Goal: Task Accomplishment & Management: Use online tool/utility

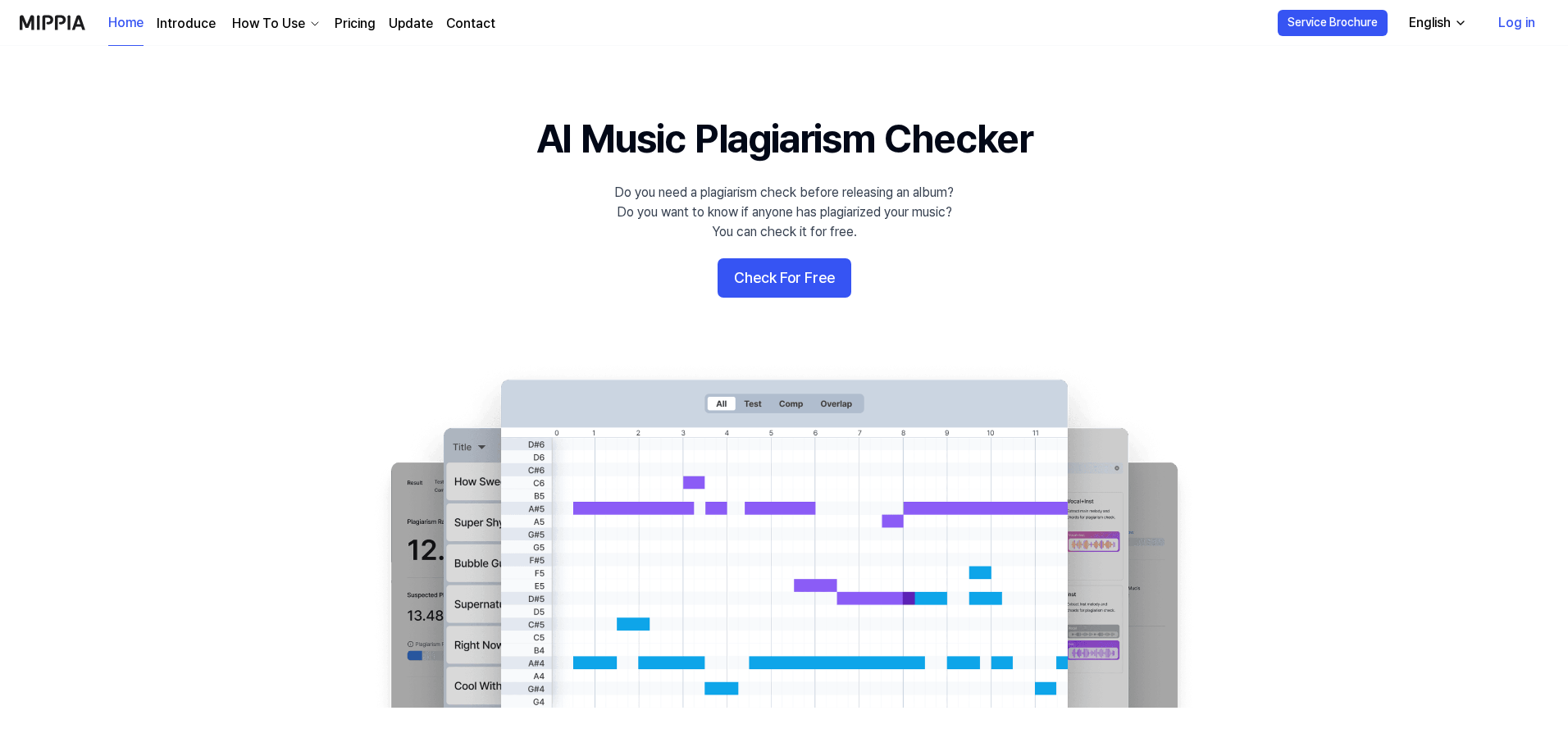
click at [1532, 26] on link "Log in" at bounding box center [1516, 22] width 63 height 46
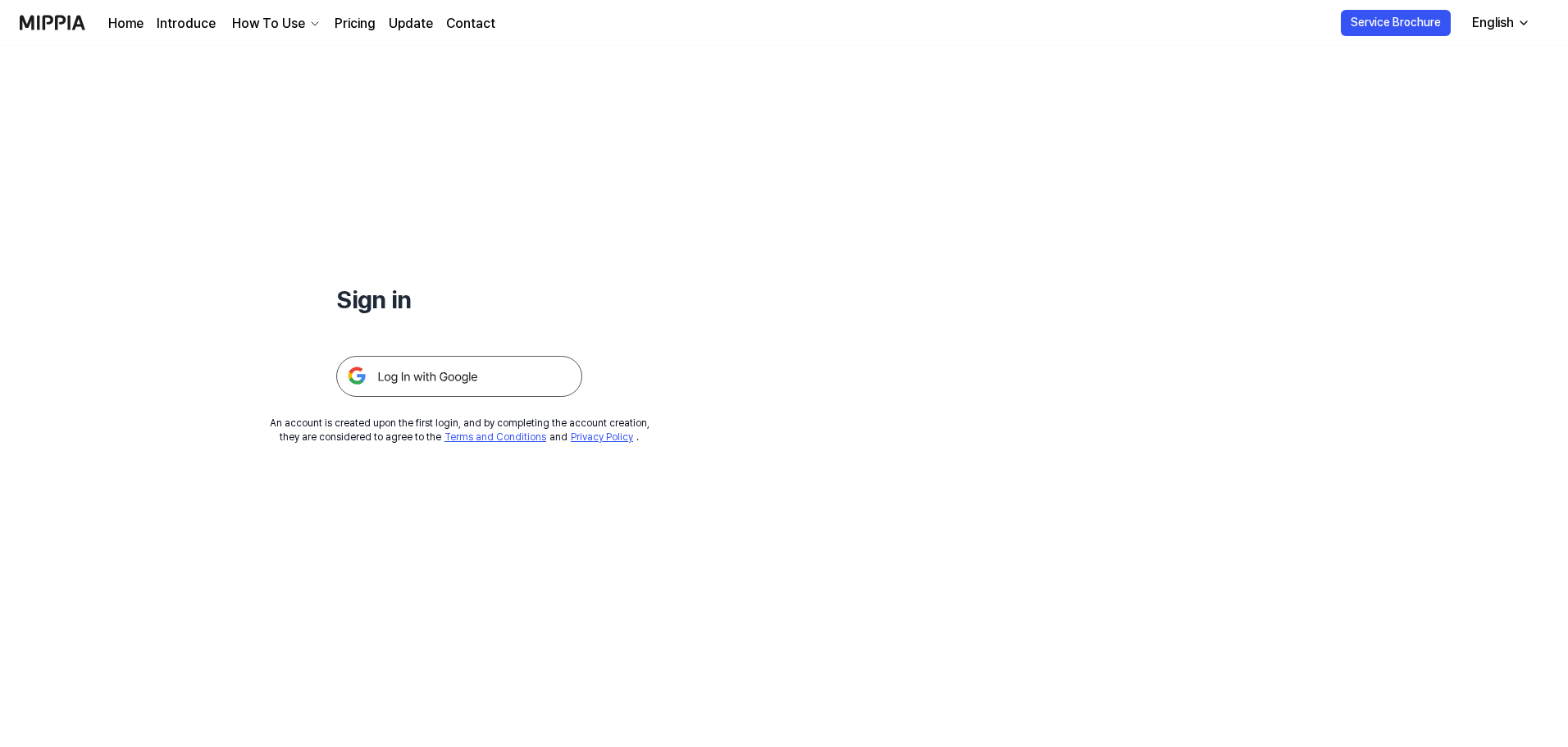
click at [512, 374] on img at bounding box center [460, 376] width 246 height 41
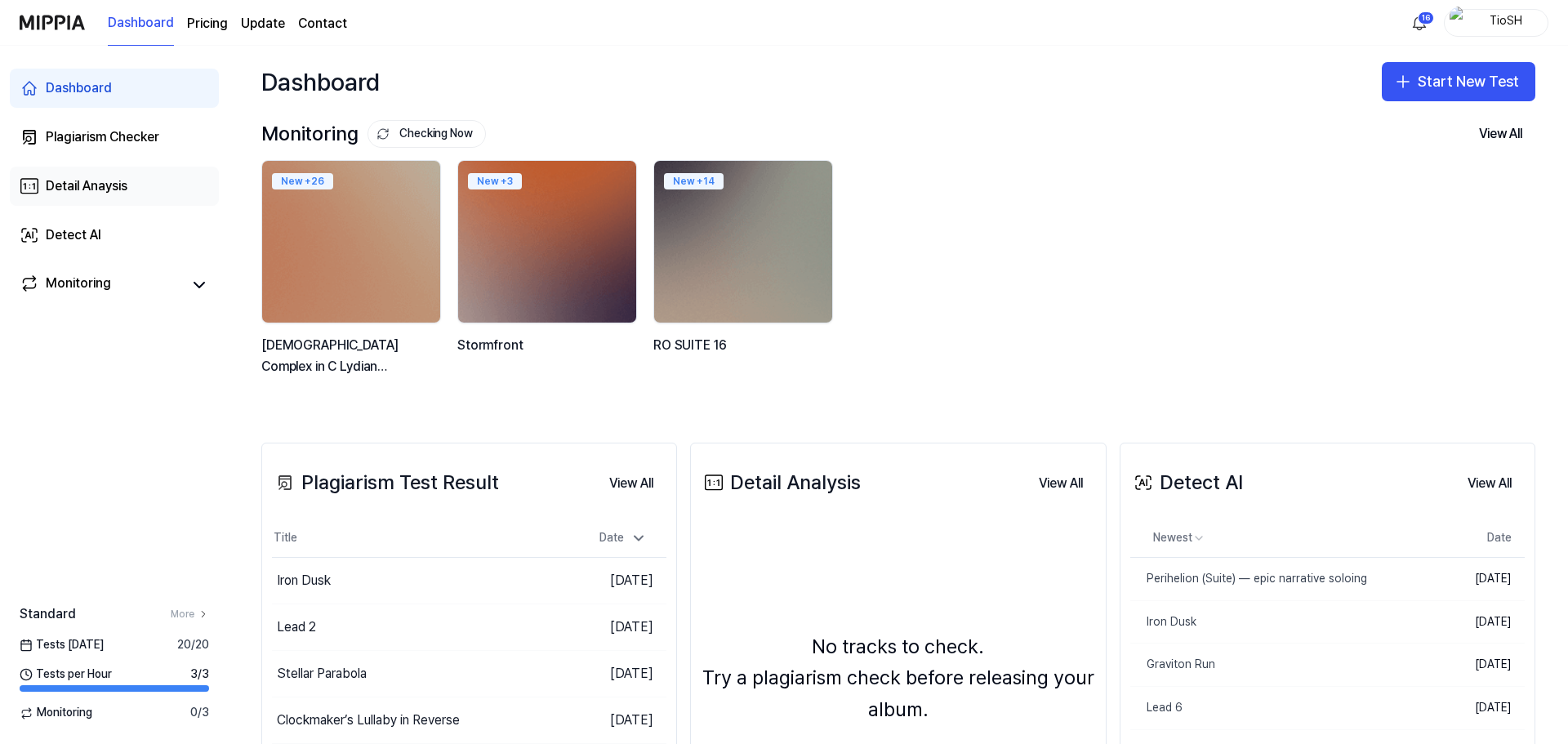
click at [105, 183] on div "Detail Anaysis" at bounding box center [86, 186] width 81 height 20
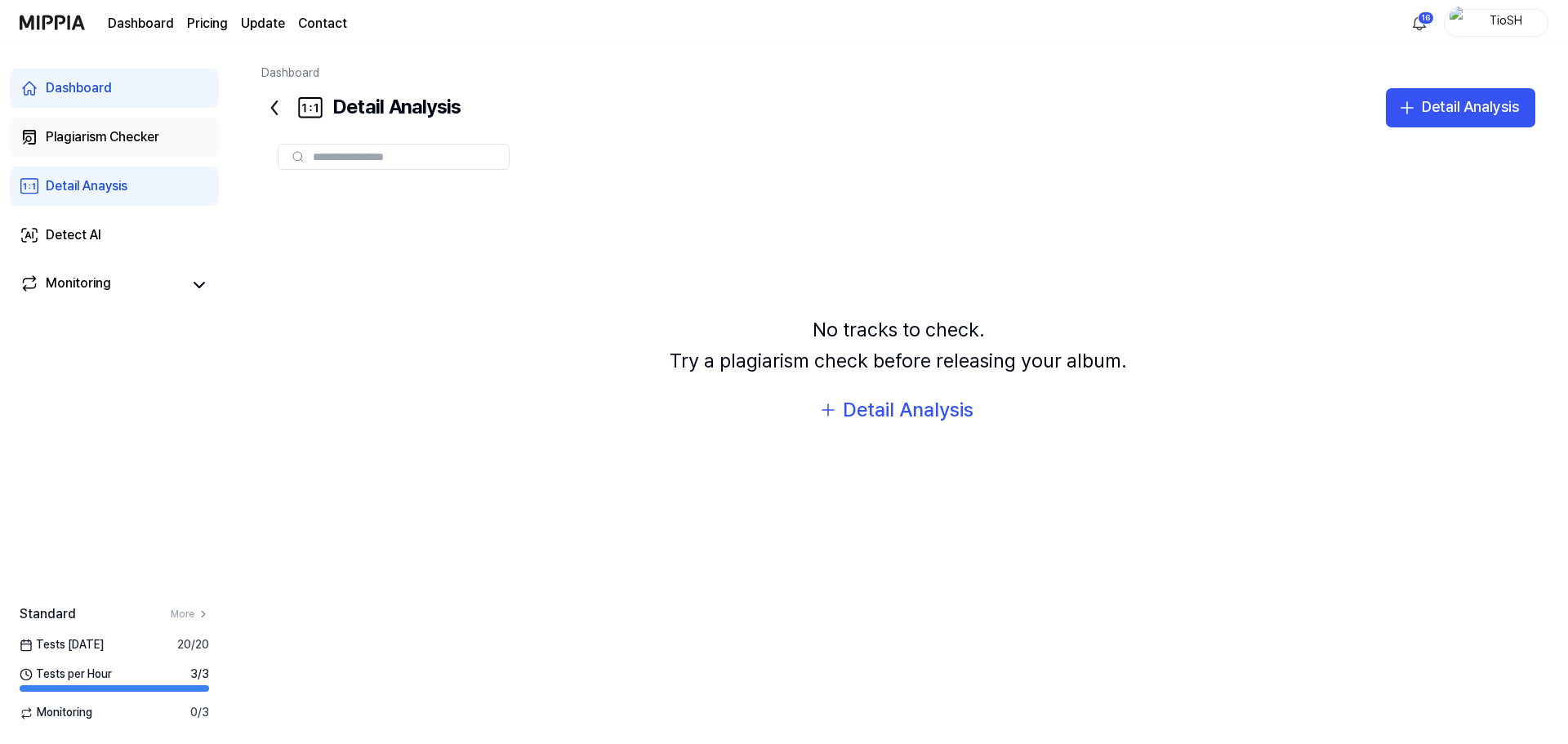
click at [112, 151] on link "Plagiarism Checker" at bounding box center [114, 137] width 209 height 39
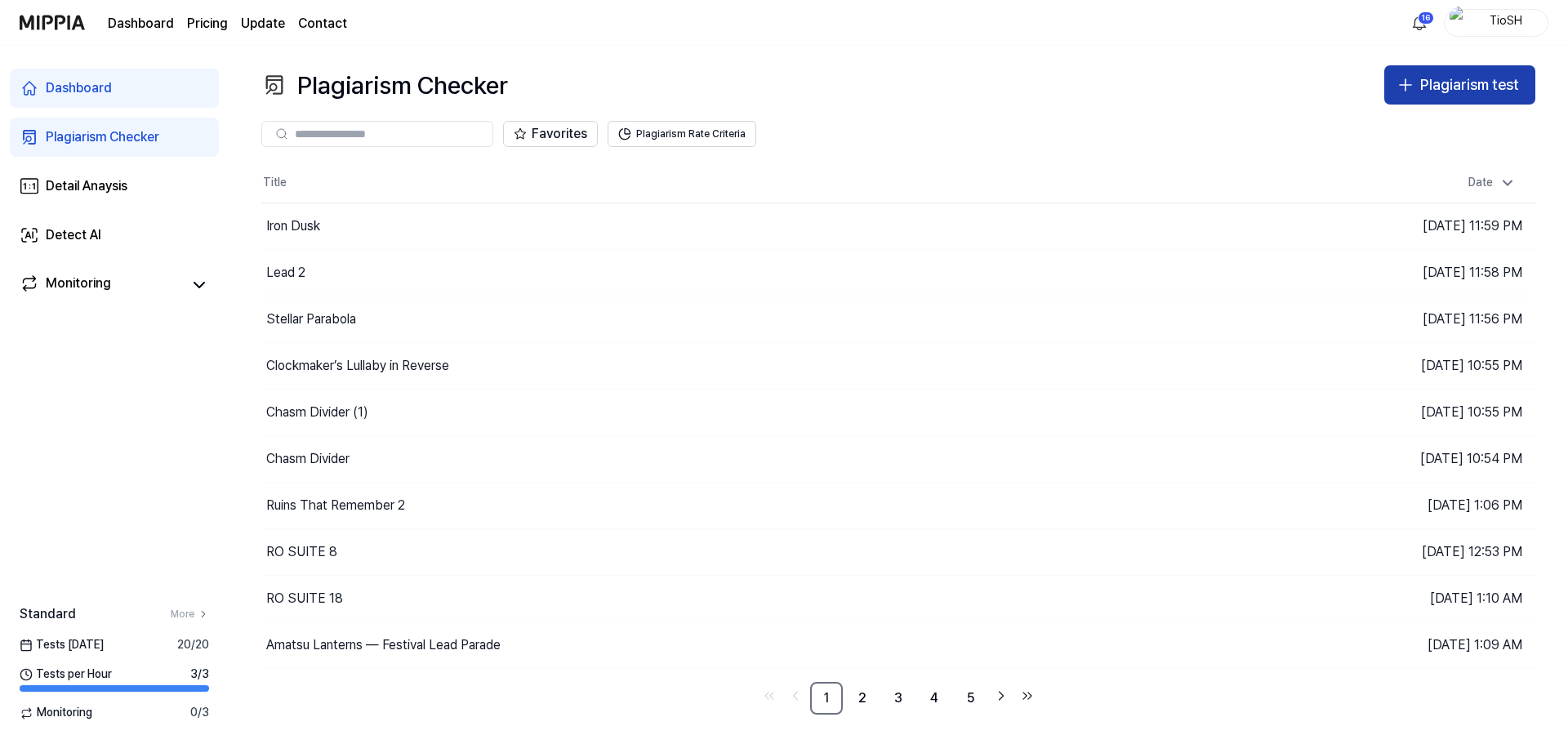
click at [1405, 89] on icon "button" at bounding box center [1405, 84] width 0 height 11
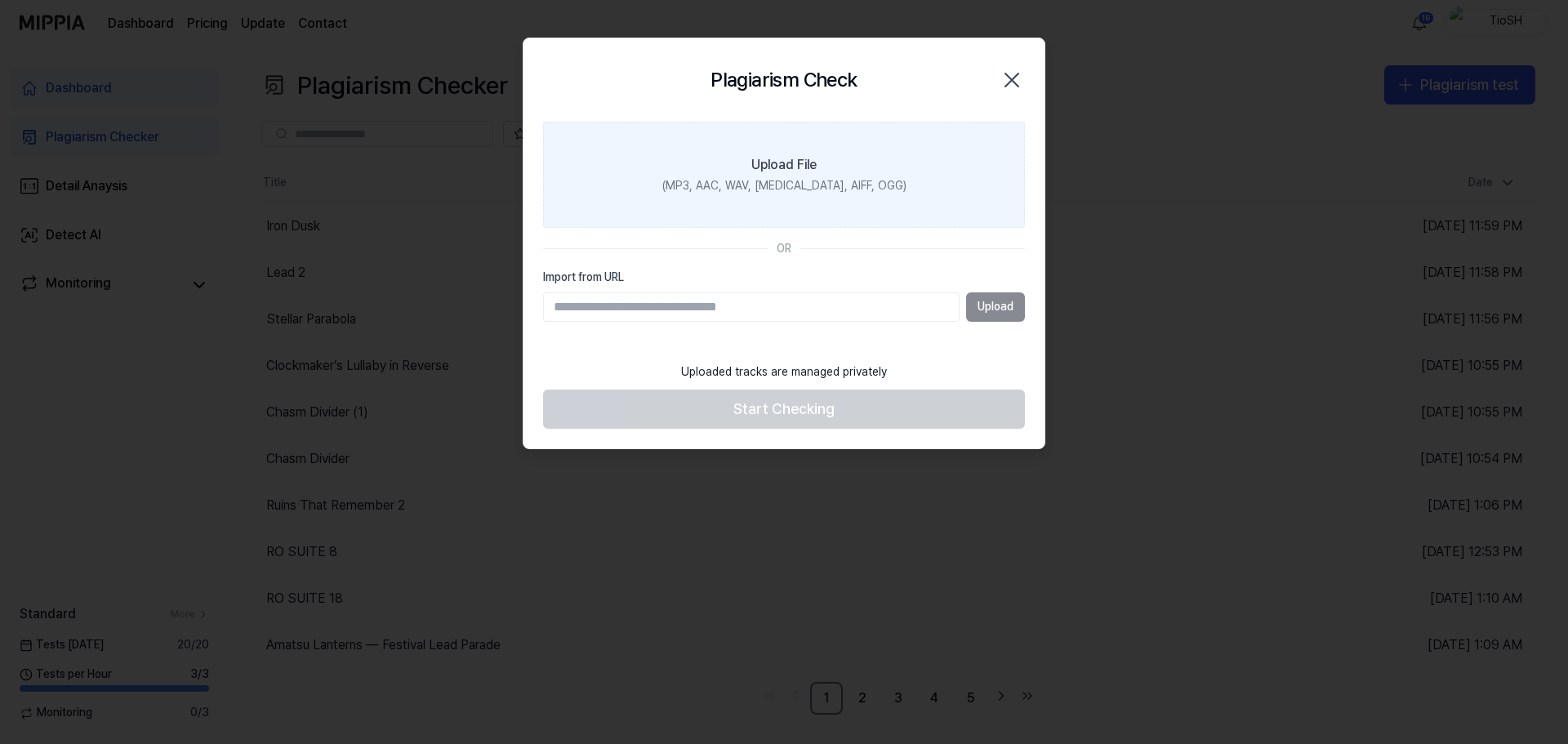
click at [821, 147] on label "Upload File (MP3, AAC, WAV, [MEDICAL_DATA], AIFF, OGG)" at bounding box center [784, 175] width 482 height 106
click at [0, 0] on input "Upload File (MP3, AAC, WAV, [MEDICAL_DATA], AIFF, OGG)" at bounding box center [0, 0] width 0 height 0
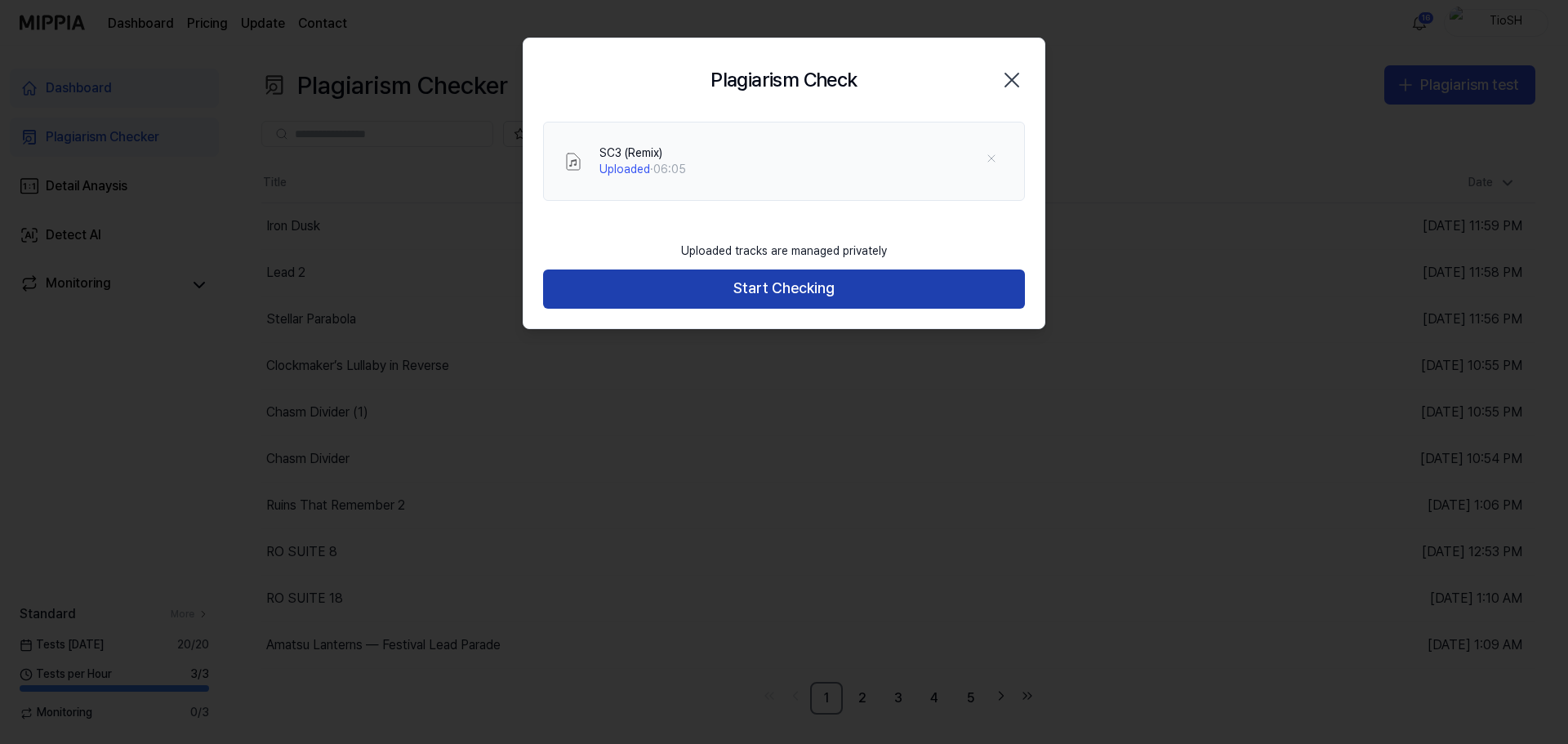
click at [879, 301] on button "Start Checking" at bounding box center [784, 289] width 482 height 39
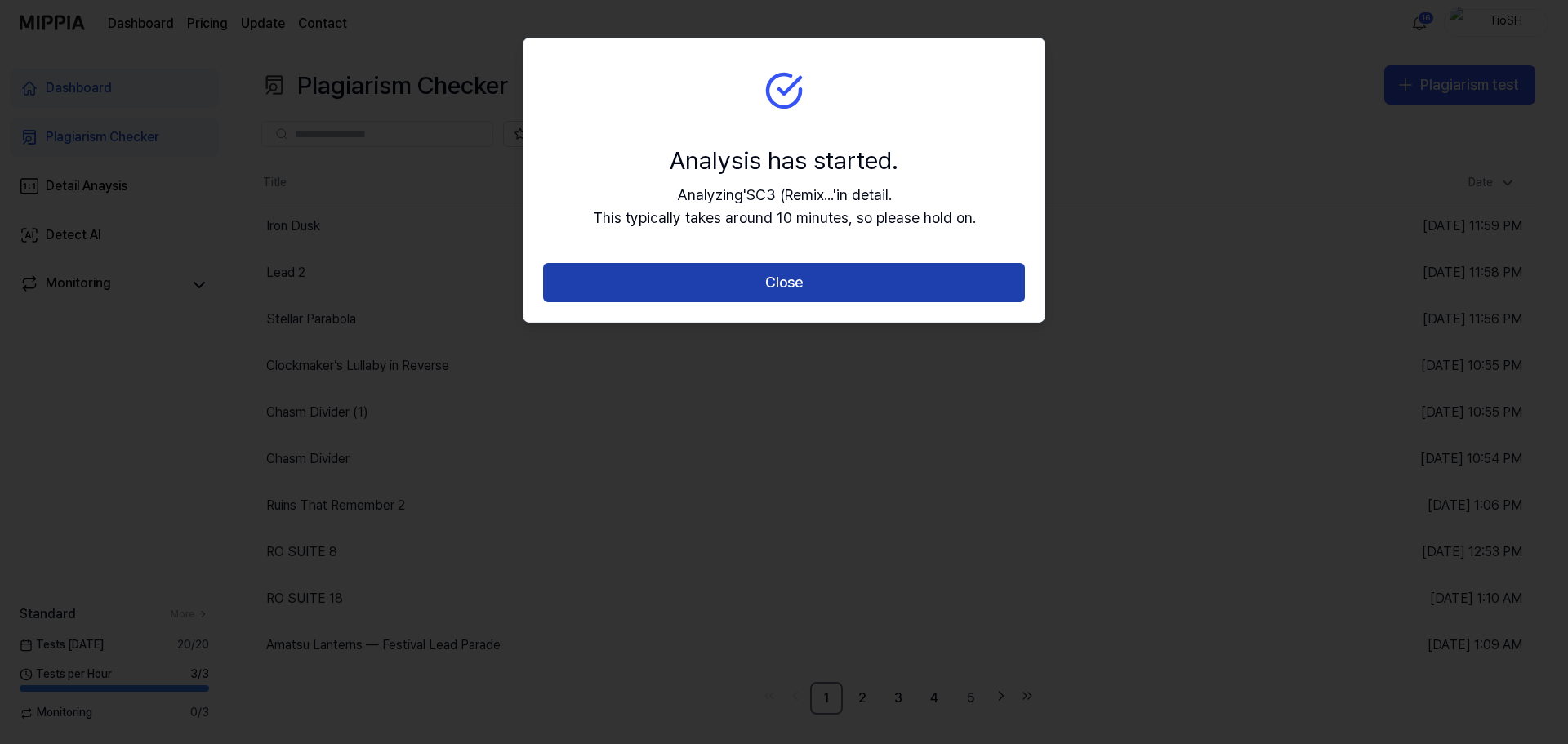
click at [838, 287] on button "Close" at bounding box center [784, 283] width 482 height 39
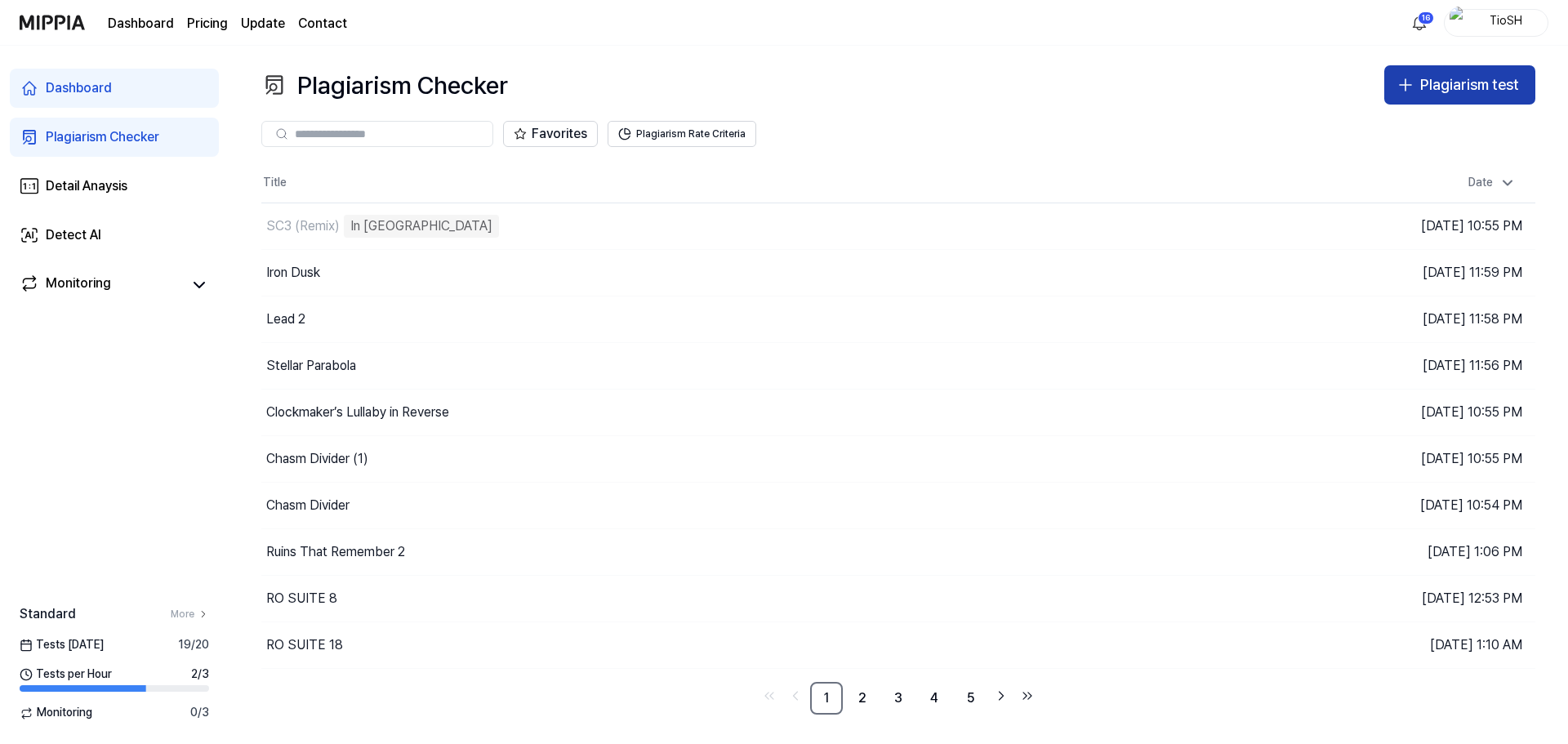
click at [1503, 75] on div "Plagiarism test" at bounding box center [1469, 86] width 99 height 24
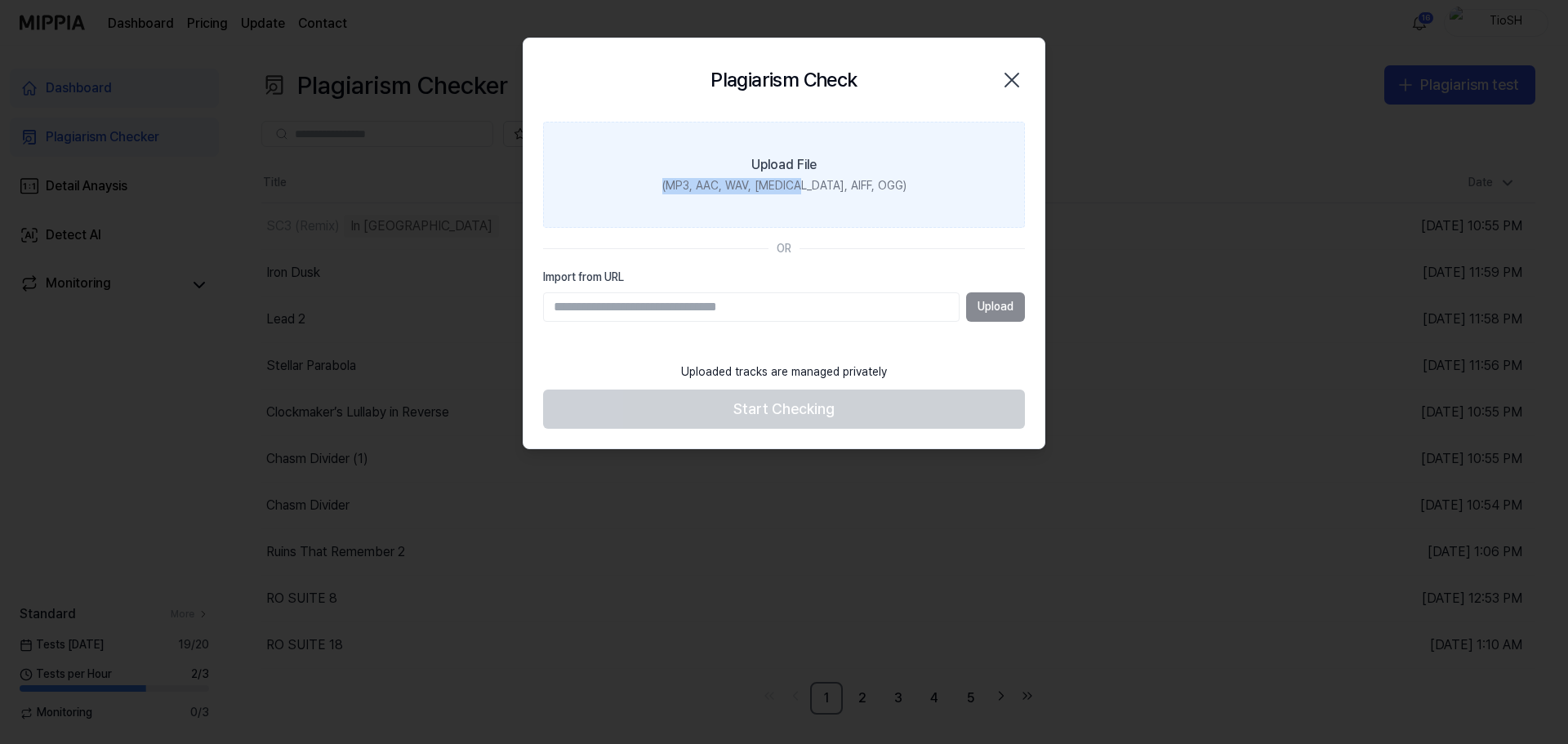
click at [824, 171] on label "Upload File (MP3, AAC, WAV, [MEDICAL_DATA], AIFF, OGG)" at bounding box center [784, 175] width 482 height 106
click at [730, 173] on label "Upload File (MP3, AAC, WAV, [MEDICAL_DATA], AIFF, OGG)" at bounding box center [784, 175] width 482 height 106
click at [0, 0] on input "Upload File (MP3, AAC, WAV, [MEDICAL_DATA], AIFF, OGG)" at bounding box center [0, 0] width 0 height 0
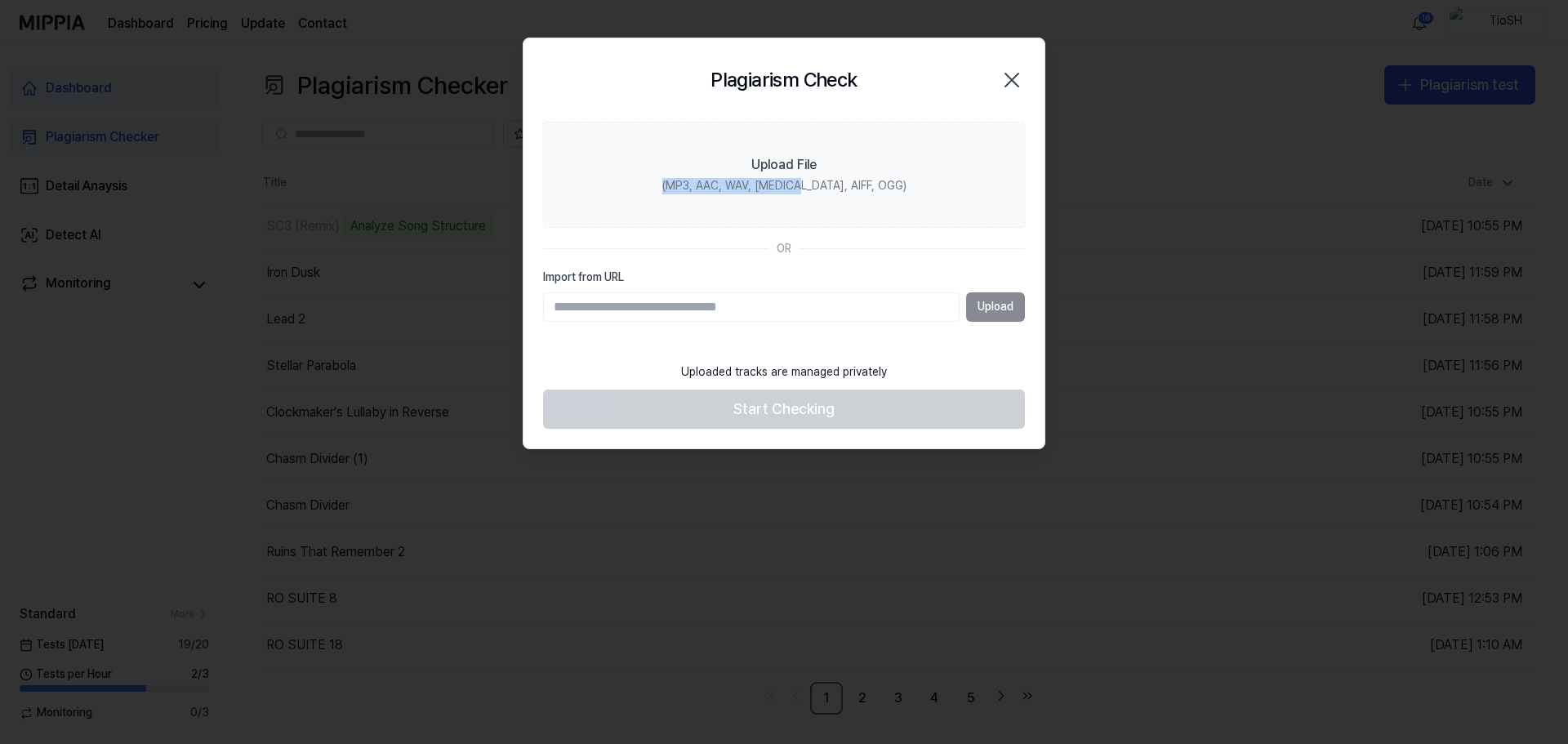
click at [1014, 77] on icon "button" at bounding box center [1012, 80] width 13 height 13
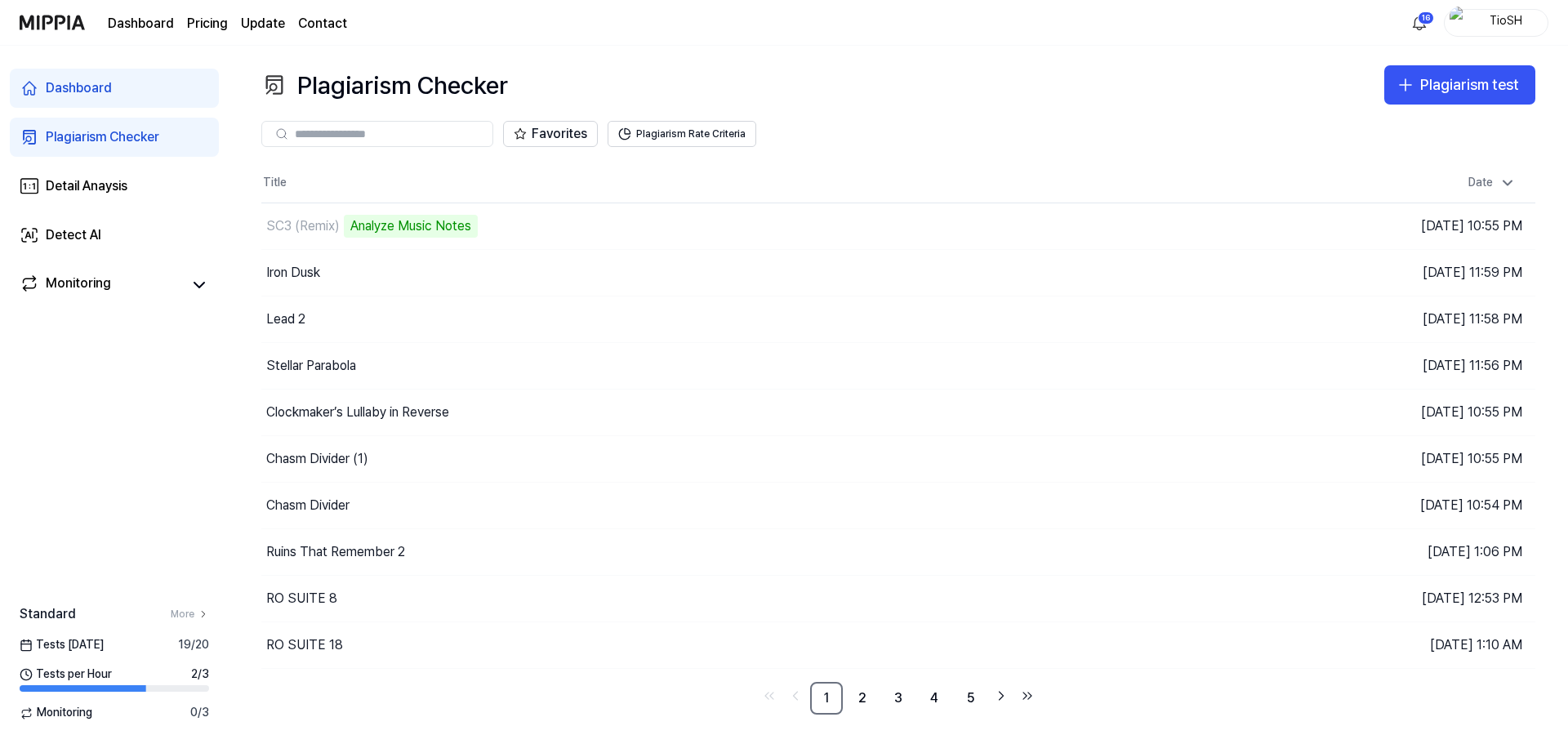
click at [1485, 107] on div "Favorites Plagiarism Rate Criteria" at bounding box center [898, 134] width 1274 height 59
click at [1463, 86] on div "Plagiarism test" at bounding box center [1469, 86] width 99 height 24
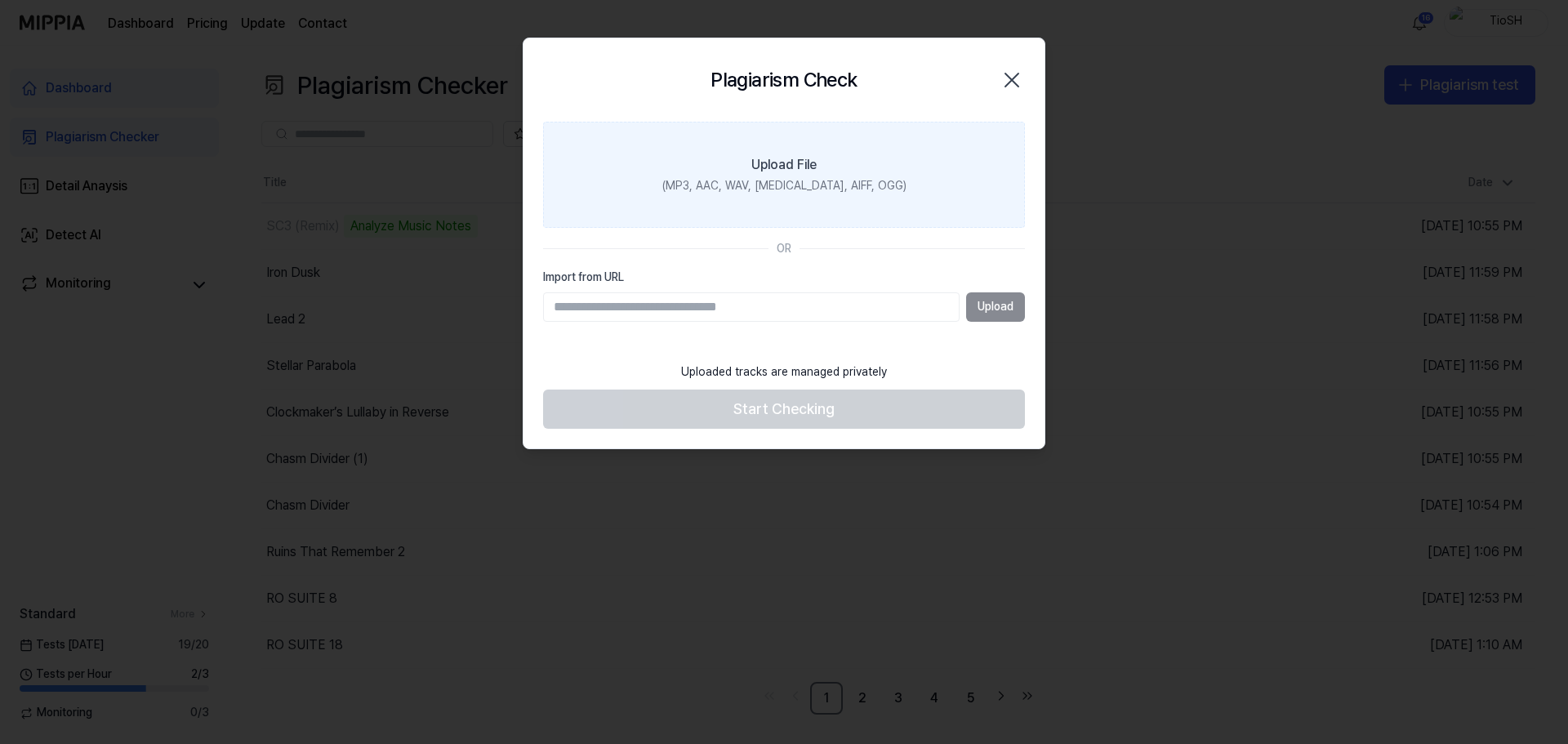
click at [708, 153] on label "Upload File (MP3, AAC, WAV, [MEDICAL_DATA], AIFF, OGG)" at bounding box center [784, 175] width 482 height 106
click at [0, 0] on input "Upload File (MP3, AAC, WAV, [MEDICAL_DATA], AIFF, OGG)" at bounding box center [0, 0] width 0 height 0
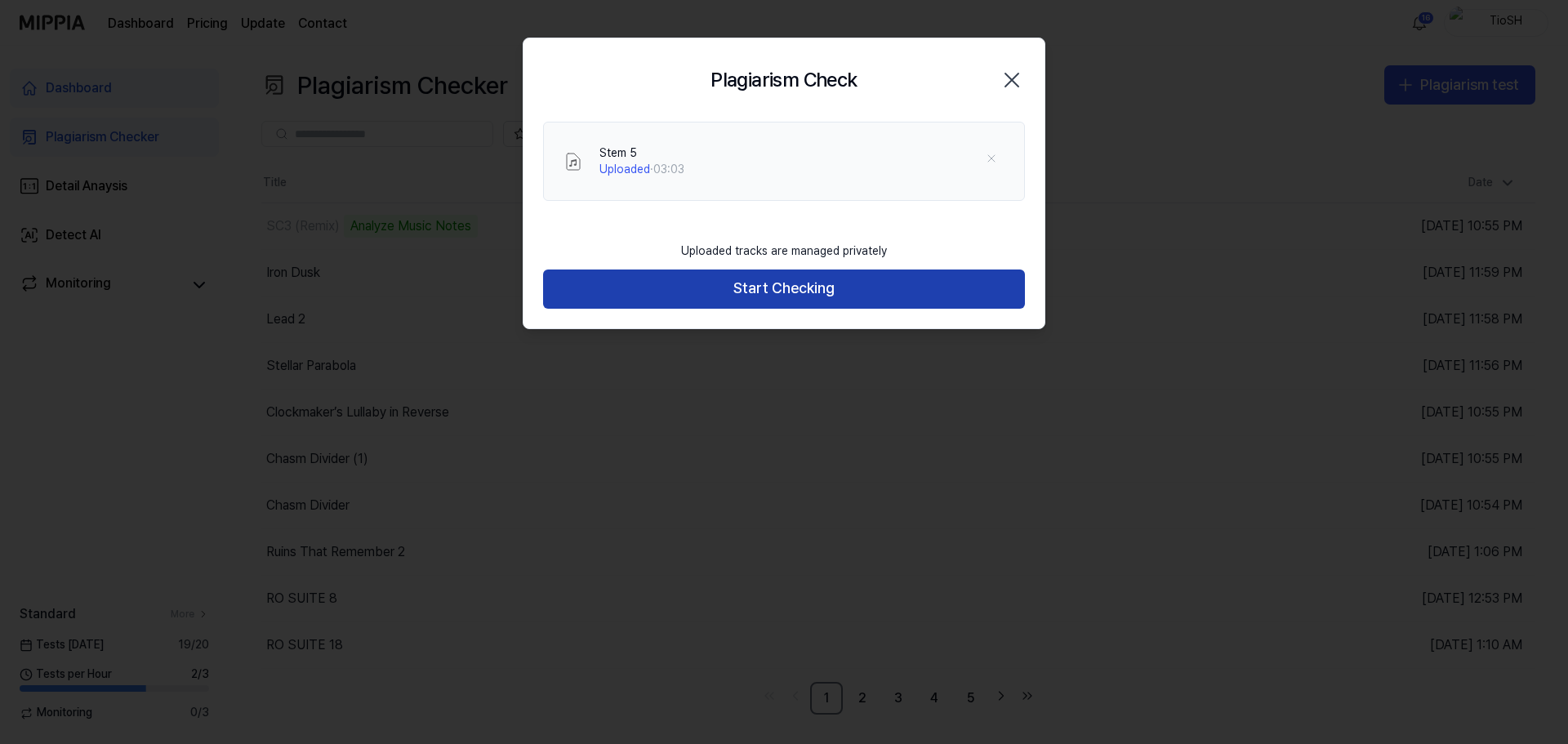
click at [735, 282] on button "Start Checking" at bounding box center [784, 289] width 482 height 39
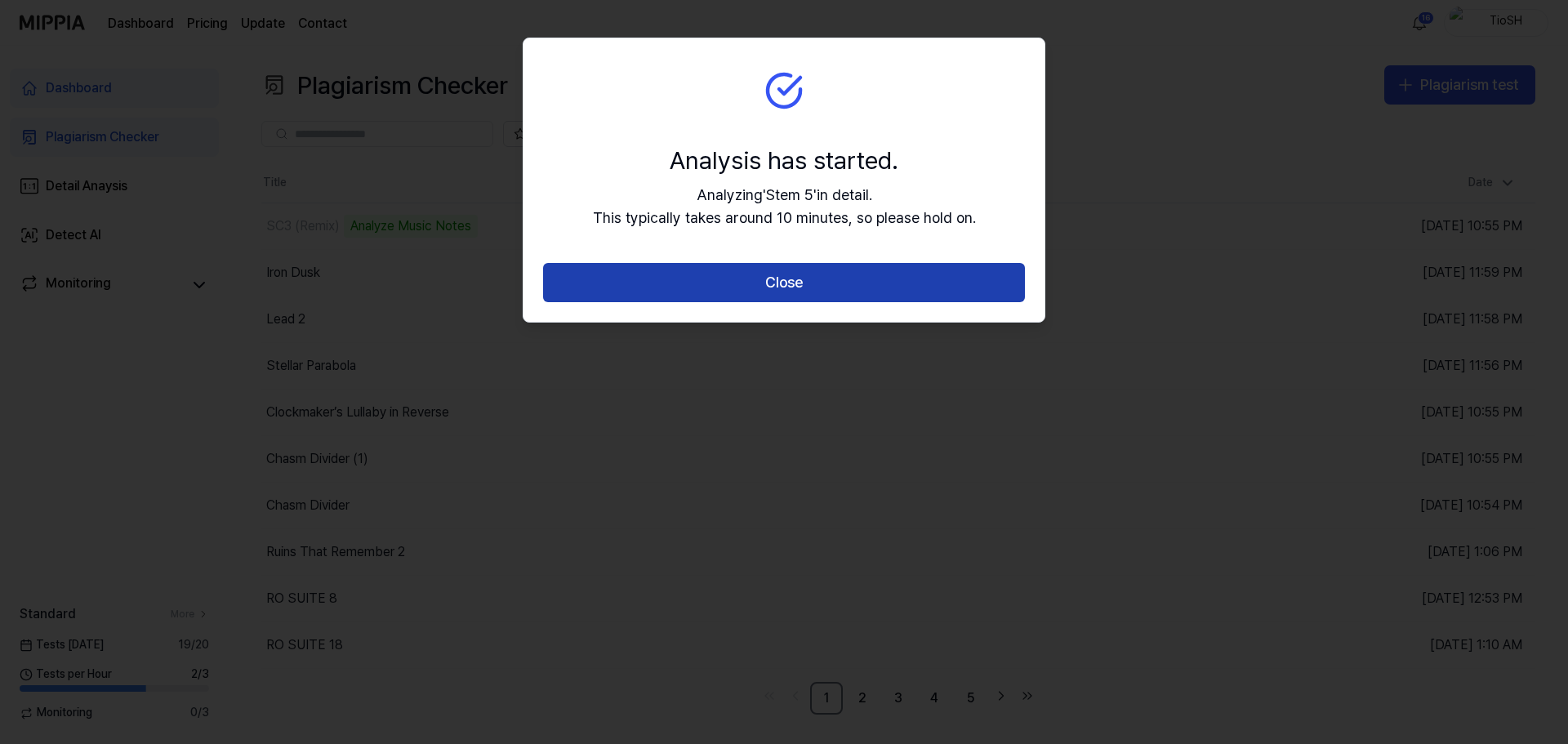
click at [736, 284] on button "Close" at bounding box center [784, 283] width 482 height 39
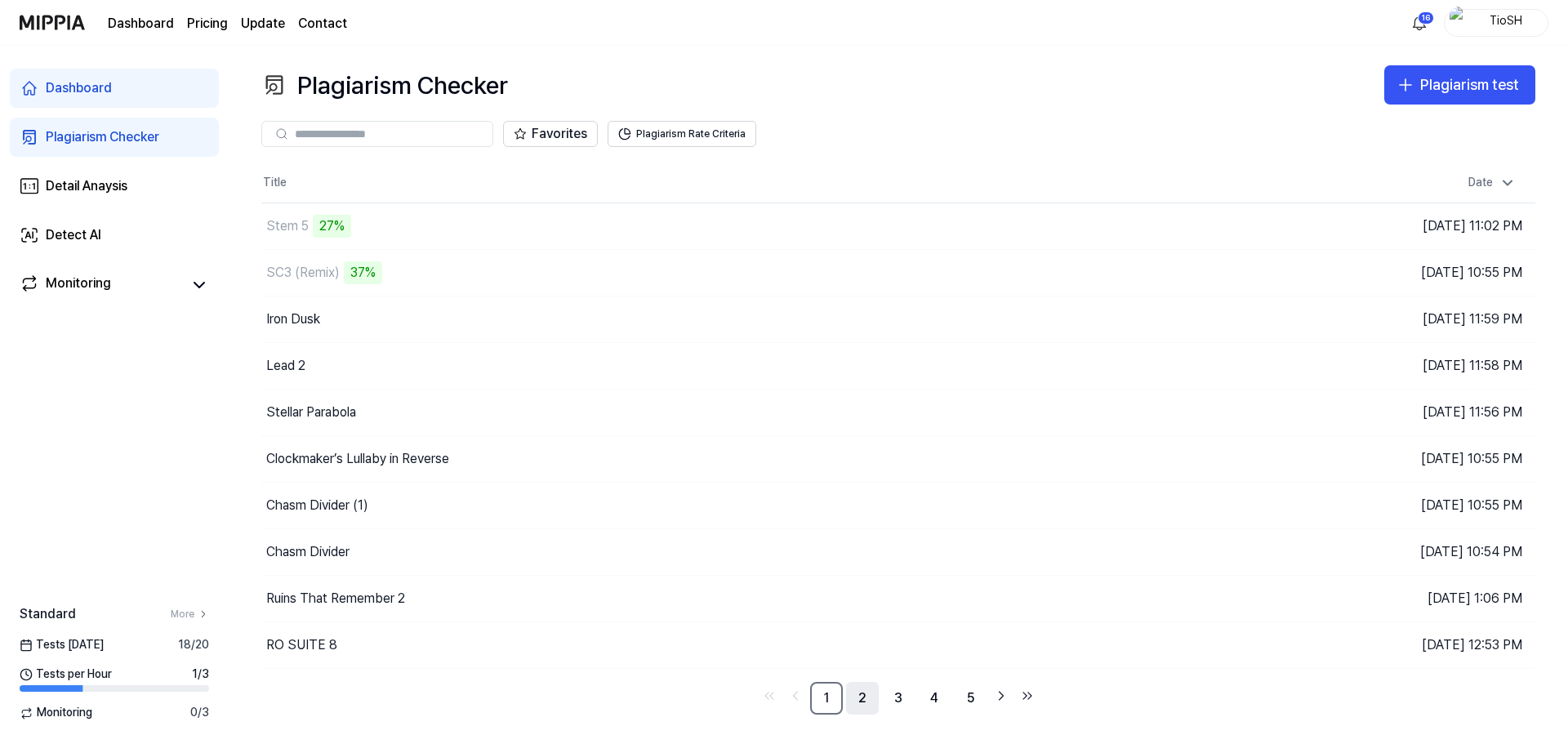
click at [871, 705] on link "2" at bounding box center [862, 698] width 33 height 33
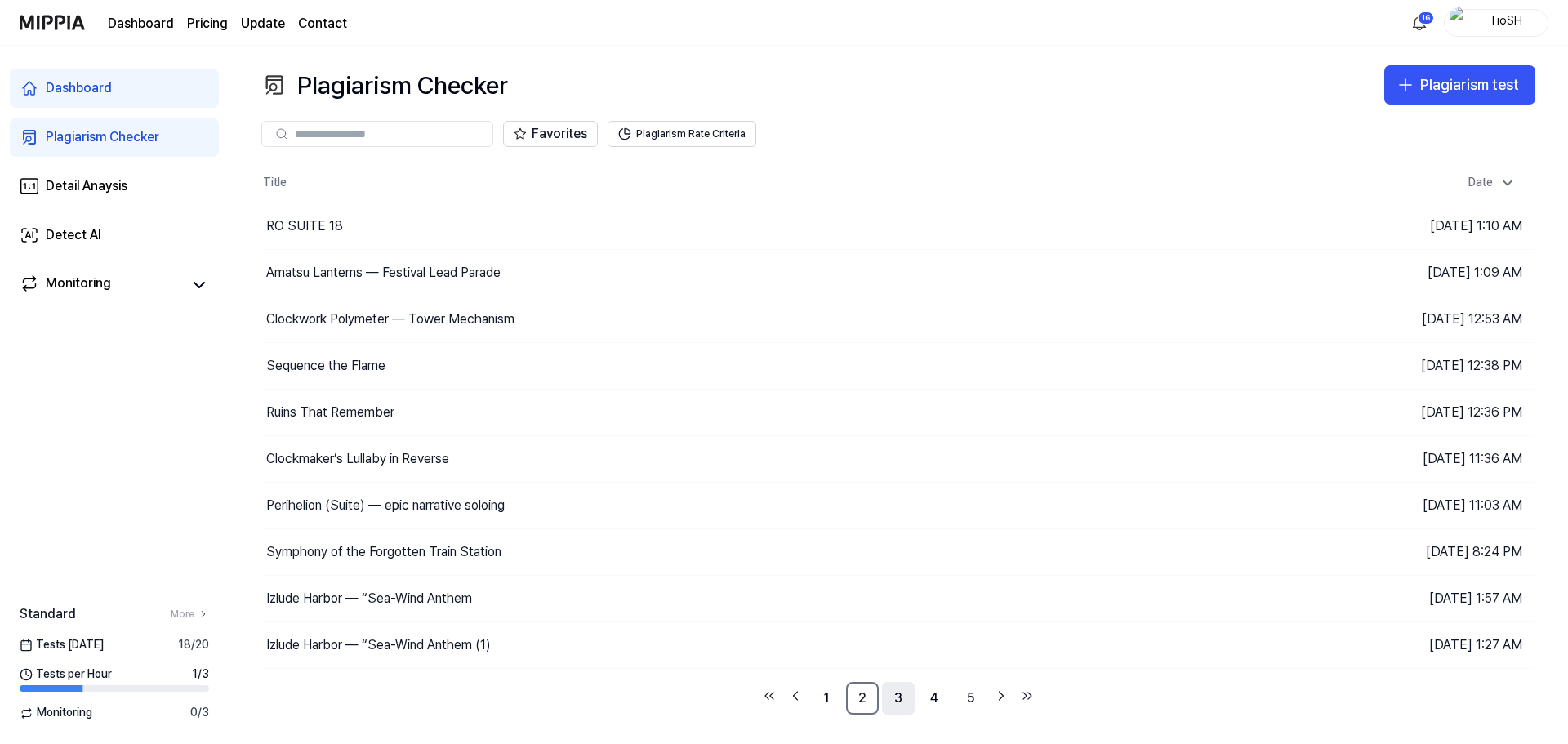
click at [902, 706] on link "3" at bounding box center [898, 698] width 33 height 33
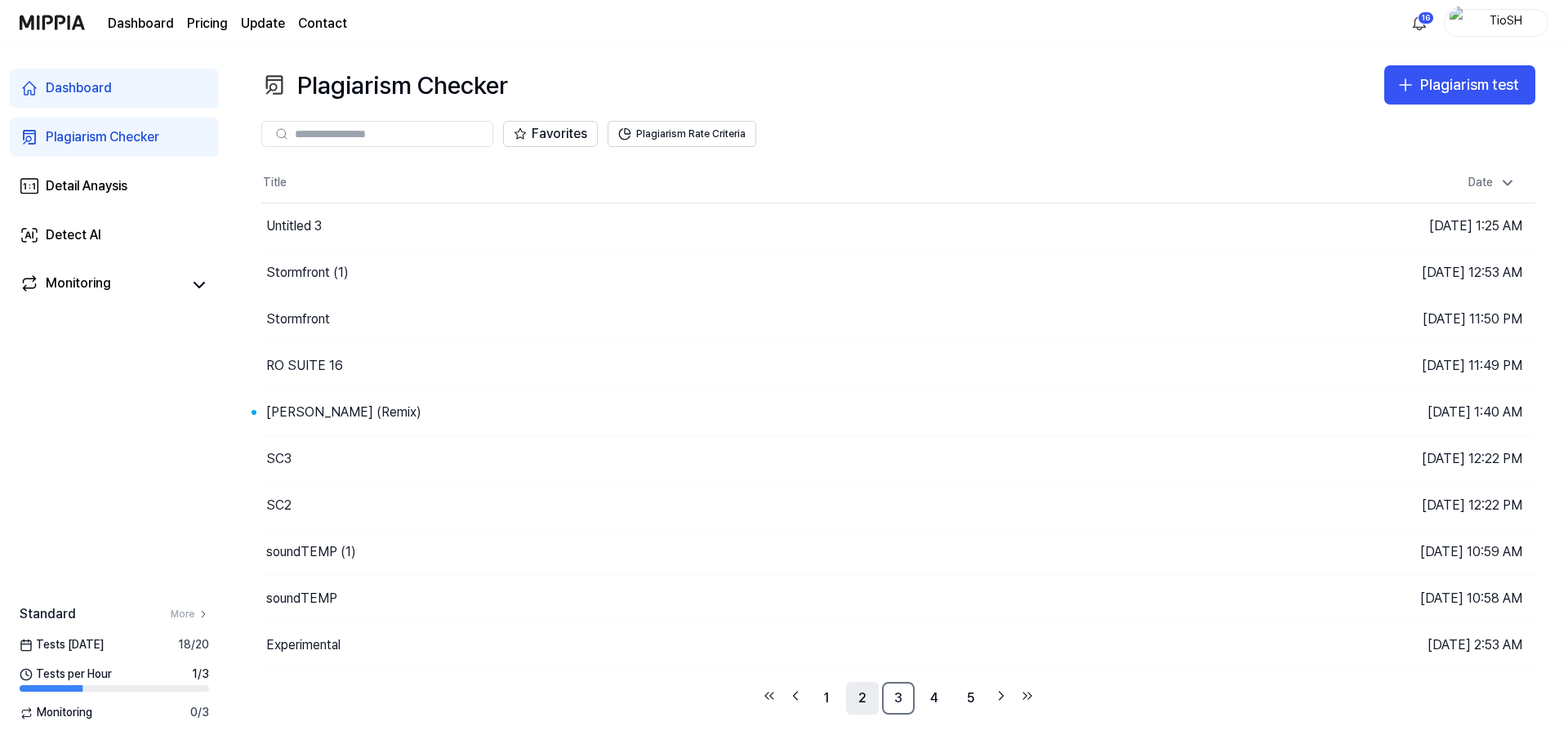
click at [872, 705] on link "2" at bounding box center [862, 698] width 33 height 33
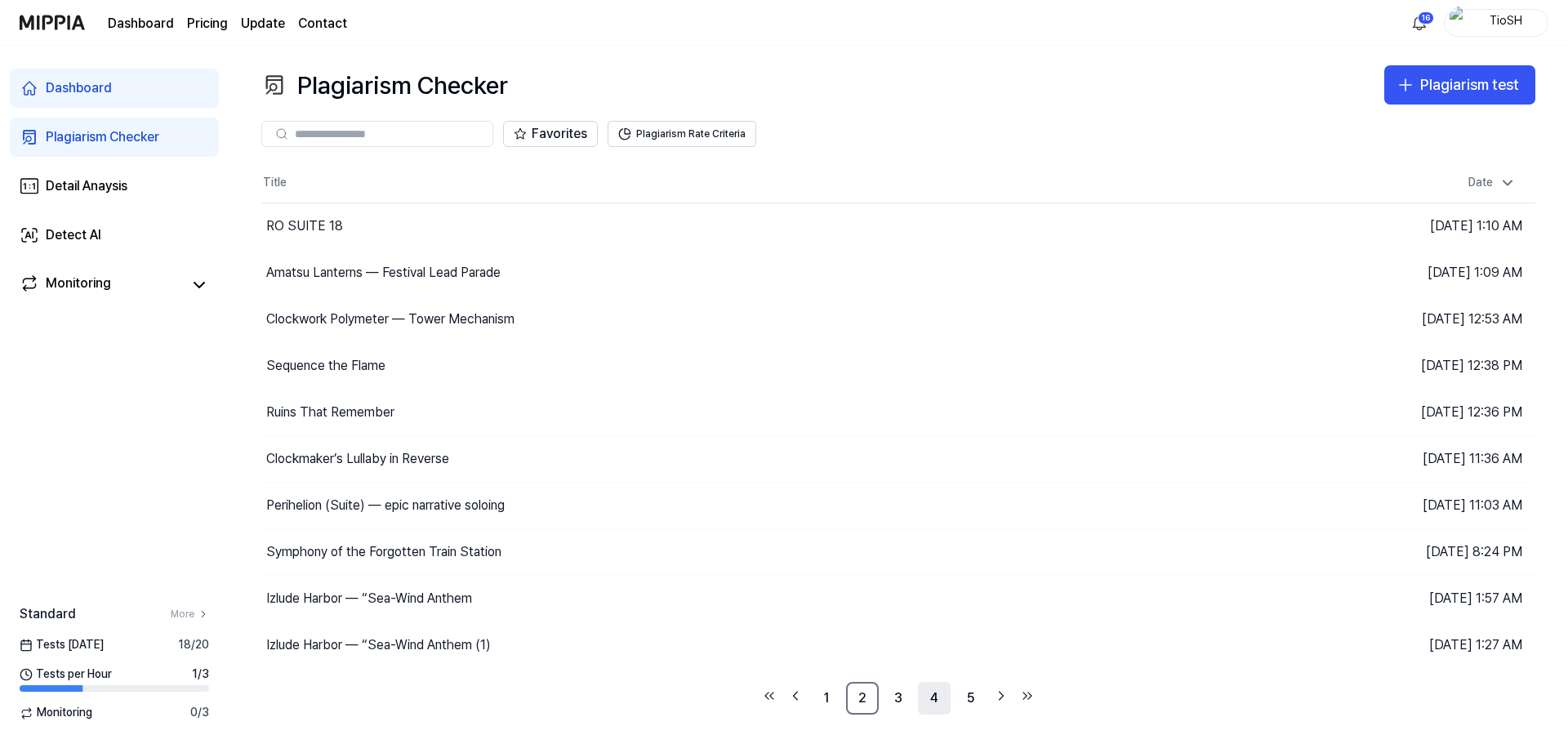
click at [937, 707] on link "4" at bounding box center [934, 698] width 33 height 33
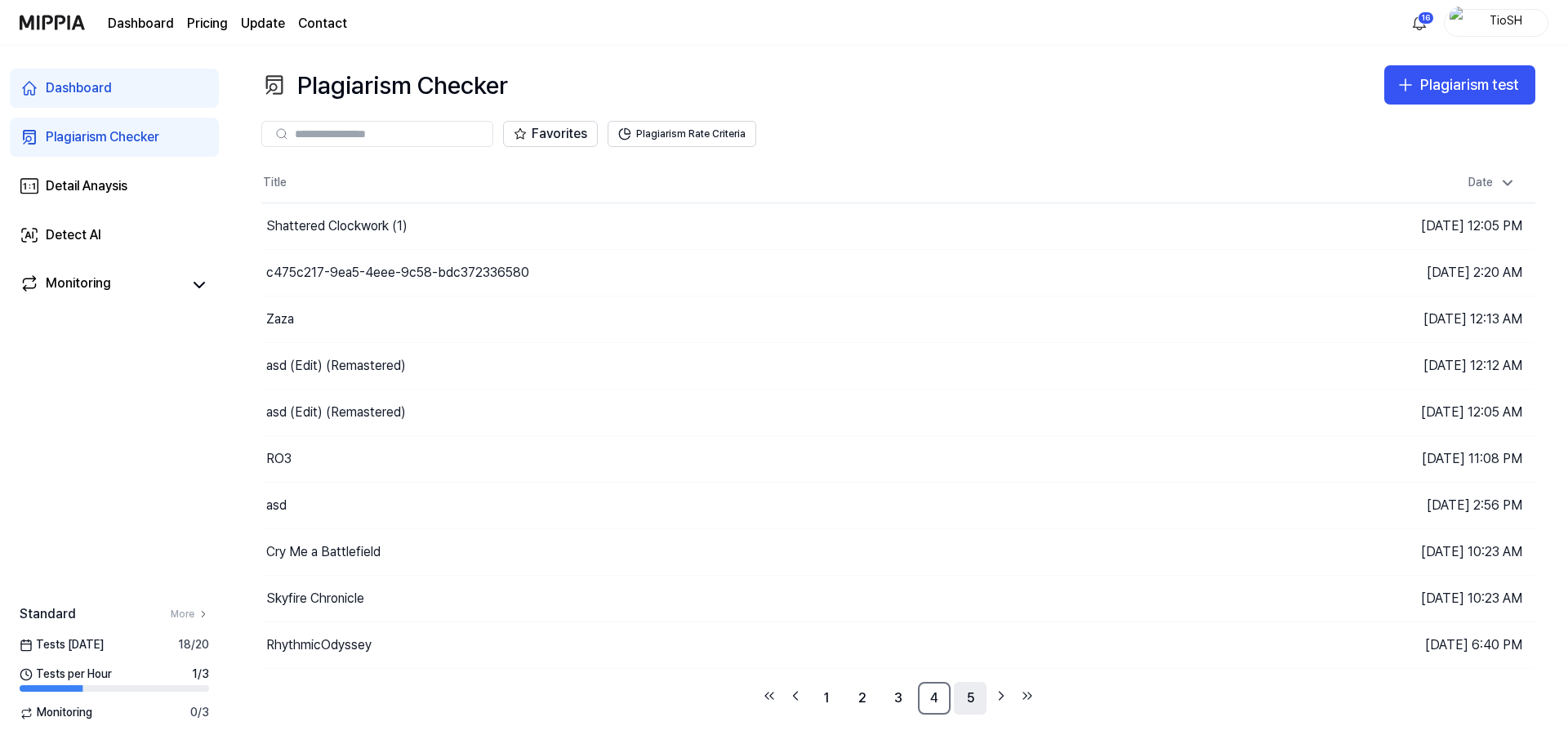
click at [970, 709] on link "5" at bounding box center [970, 698] width 33 height 33
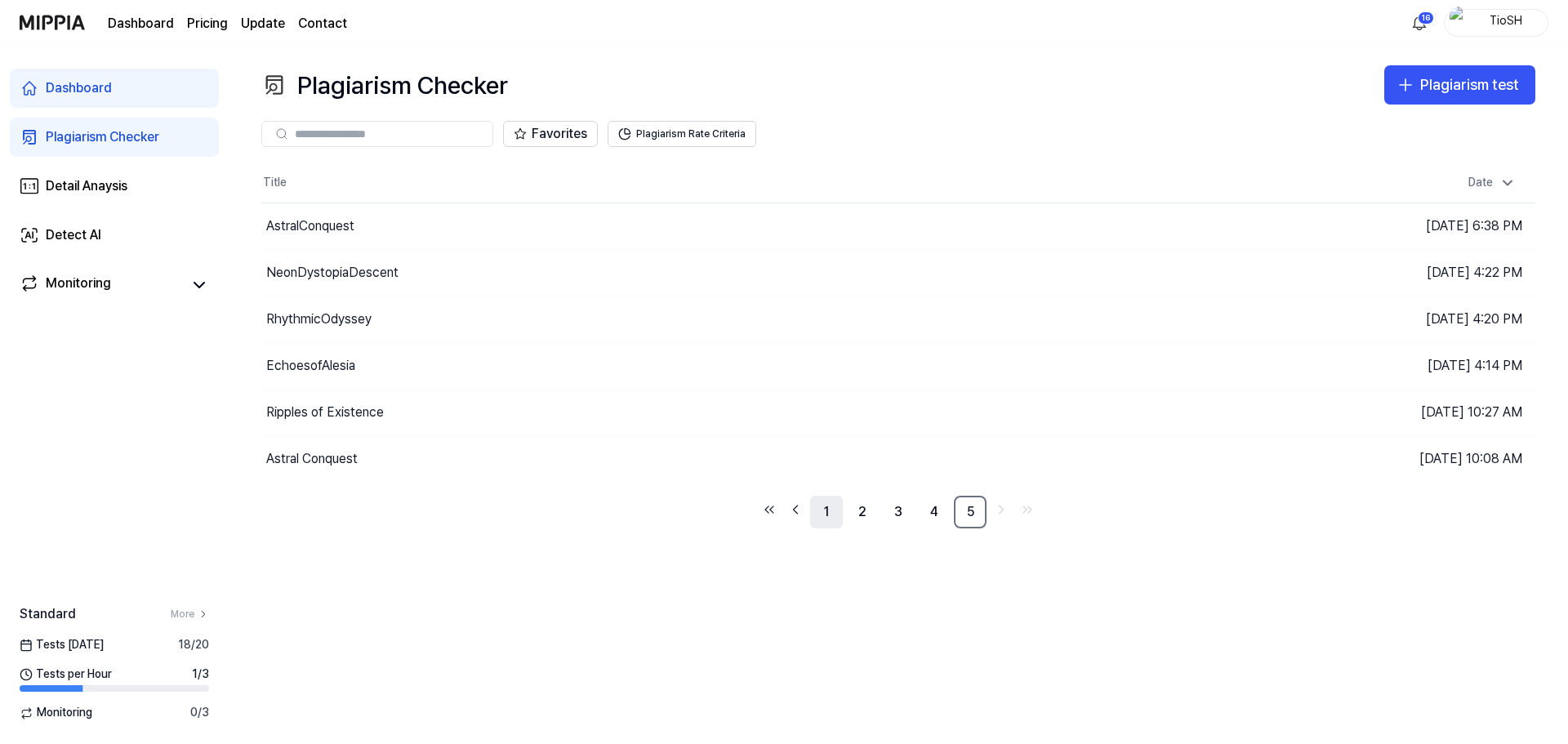
click at [832, 516] on link "1" at bounding box center [826, 512] width 33 height 33
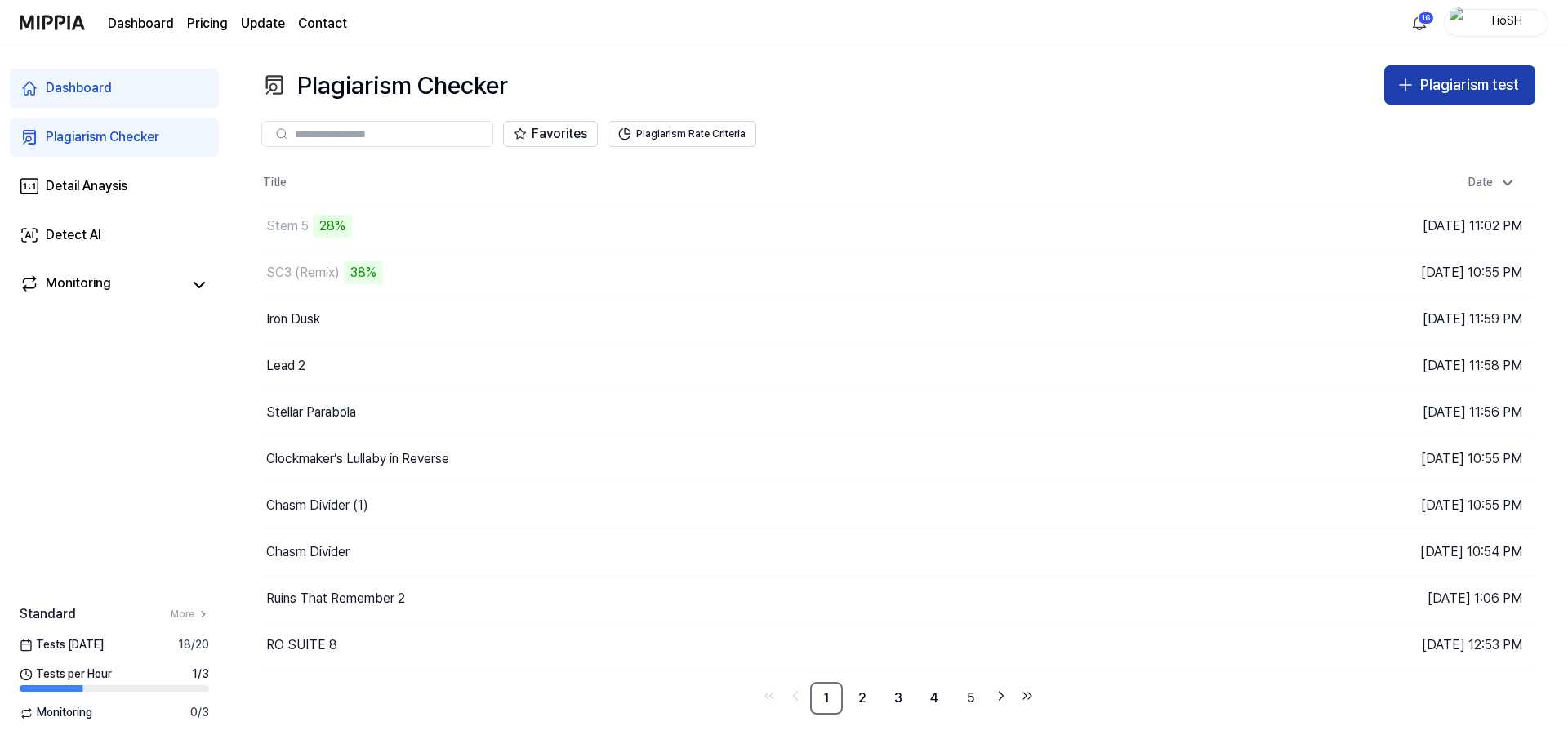
click at [1469, 87] on div "Plagiarism test" at bounding box center [1469, 86] width 99 height 24
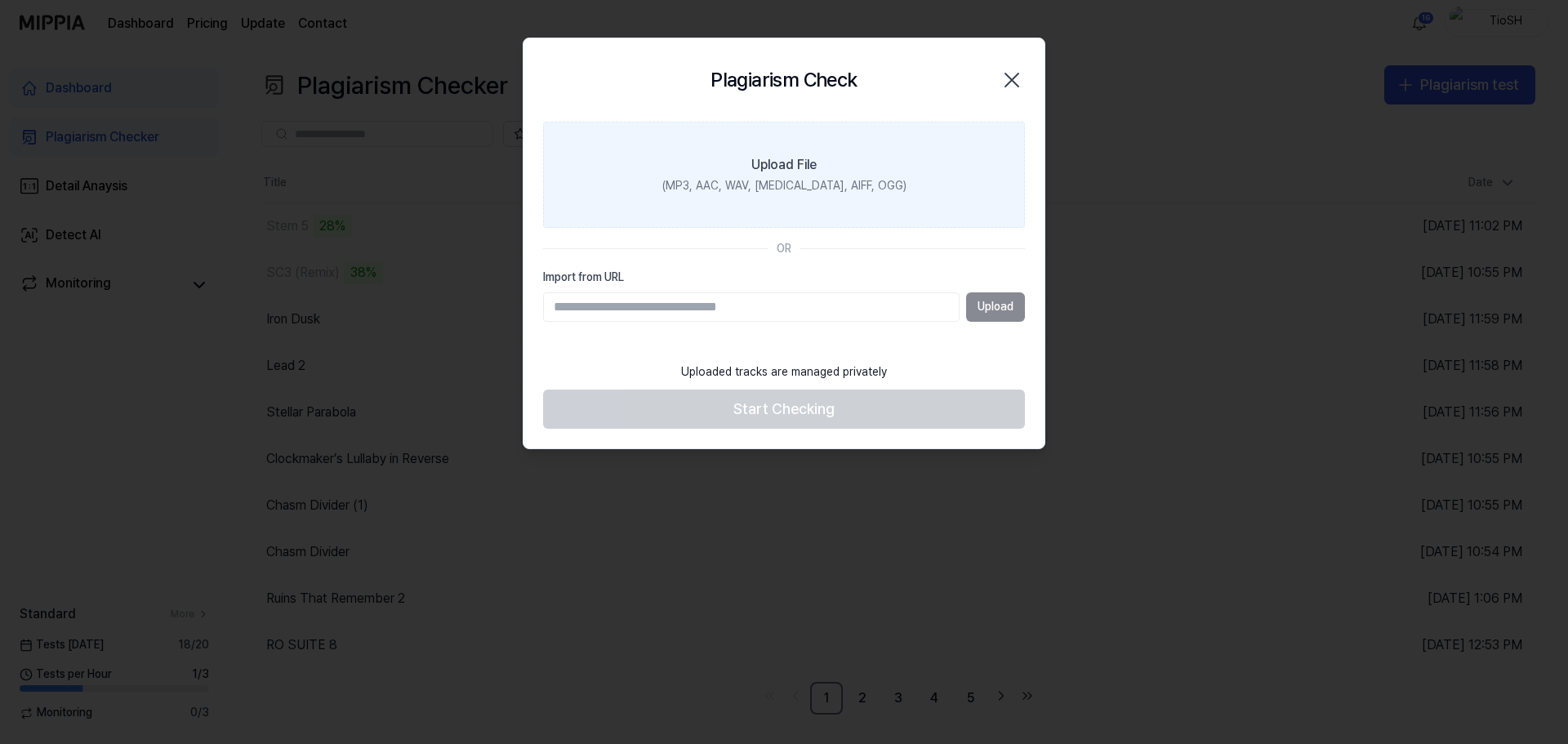
click at [834, 193] on div "(MP3, AAC, WAV, [MEDICAL_DATA], AIFF, OGG)" at bounding box center [784, 186] width 244 height 16
click at [0, 0] on input "Upload File (MP3, AAC, WAV, [MEDICAL_DATA], AIFF, OGG)" at bounding box center [0, 0] width 0 height 0
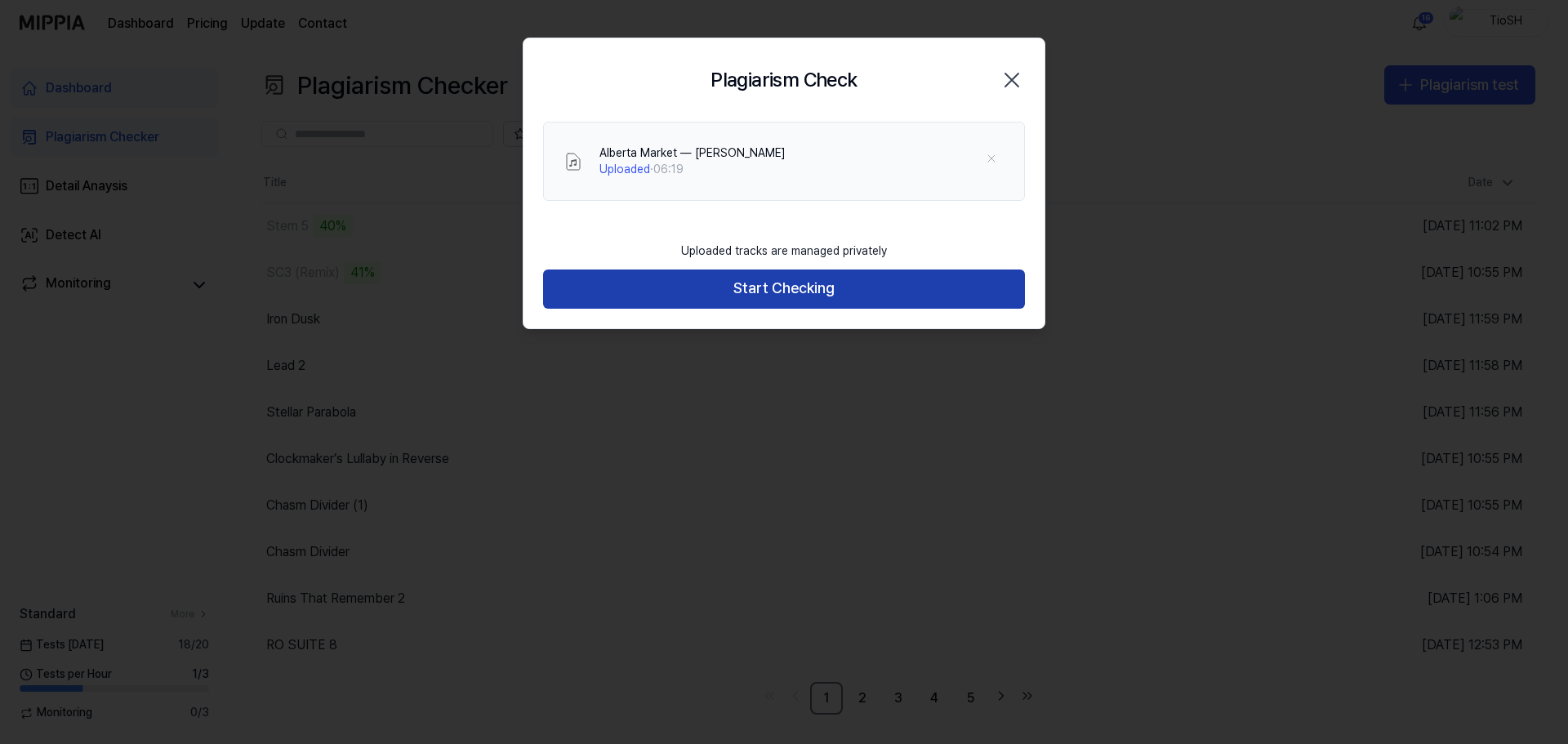
click at [748, 295] on button "Start Checking" at bounding box center [784, 289] width 482 height 39
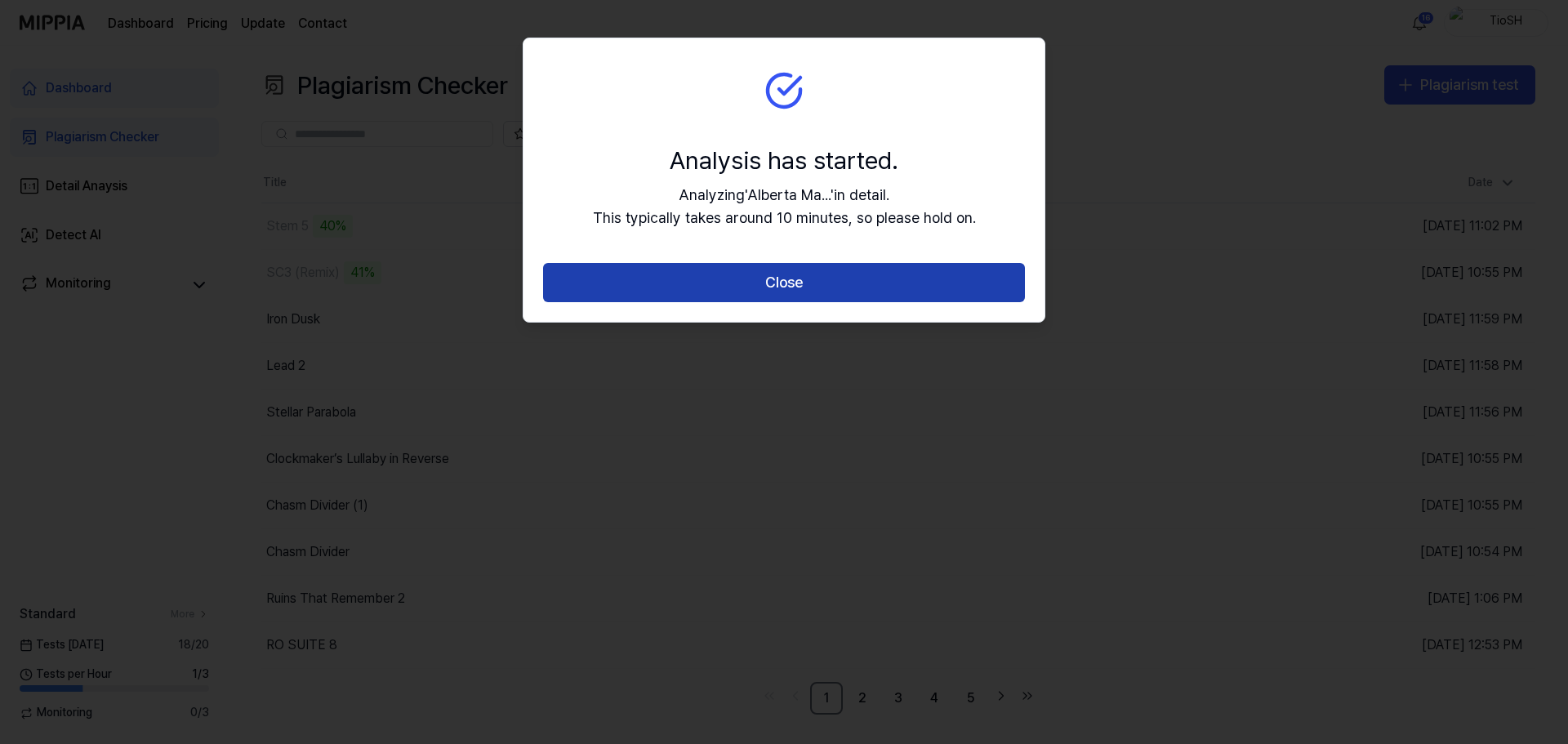
click at [776, 281] on button "Close" at bounding box center [784, 283] width 482 height 39
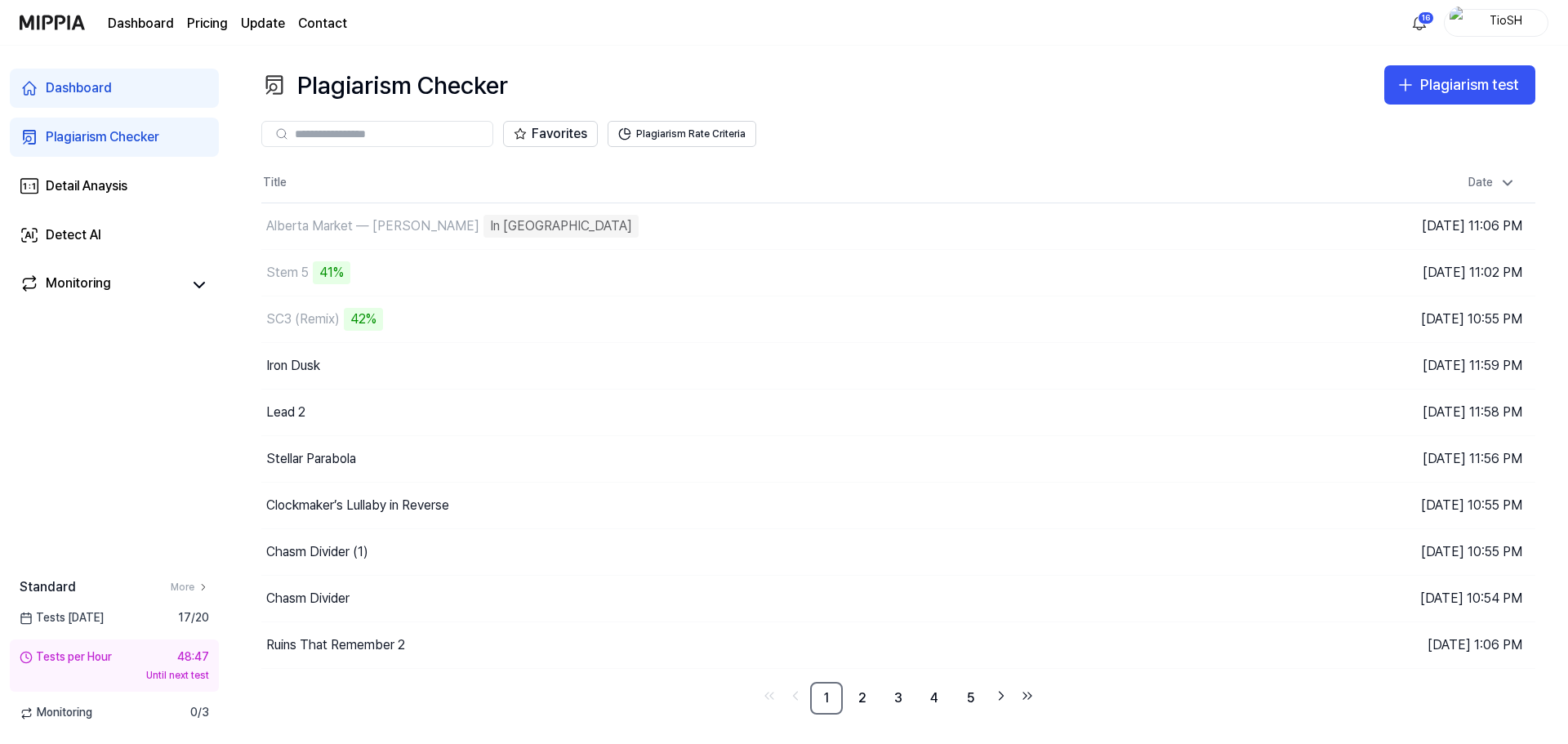
click at [213, 28] on 버튼 "Pricing" at bounding box center [207, 23] width 41 height 20
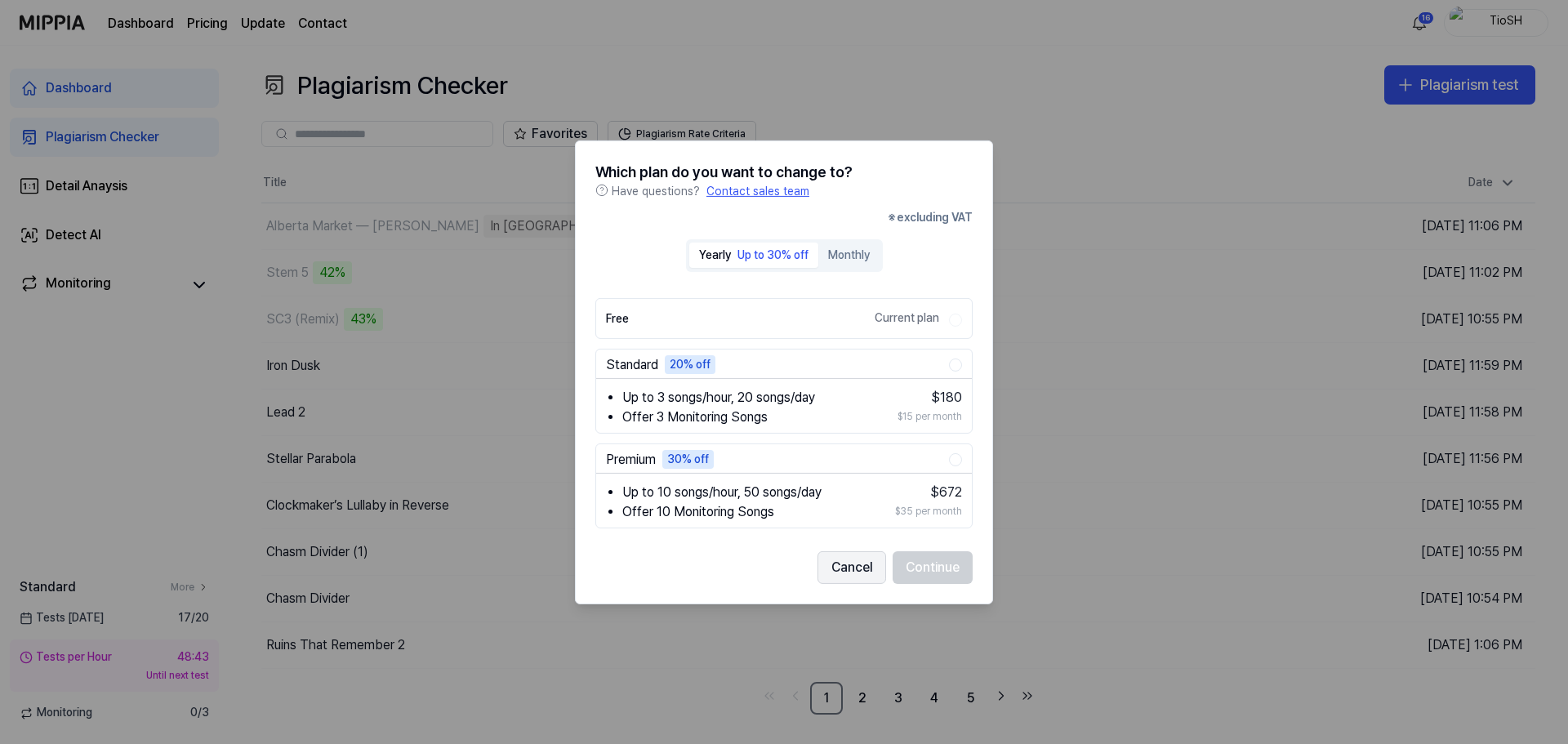
click at [828, 573] on button "Cancel" at bounding box center [852, 567] width 69 height 33
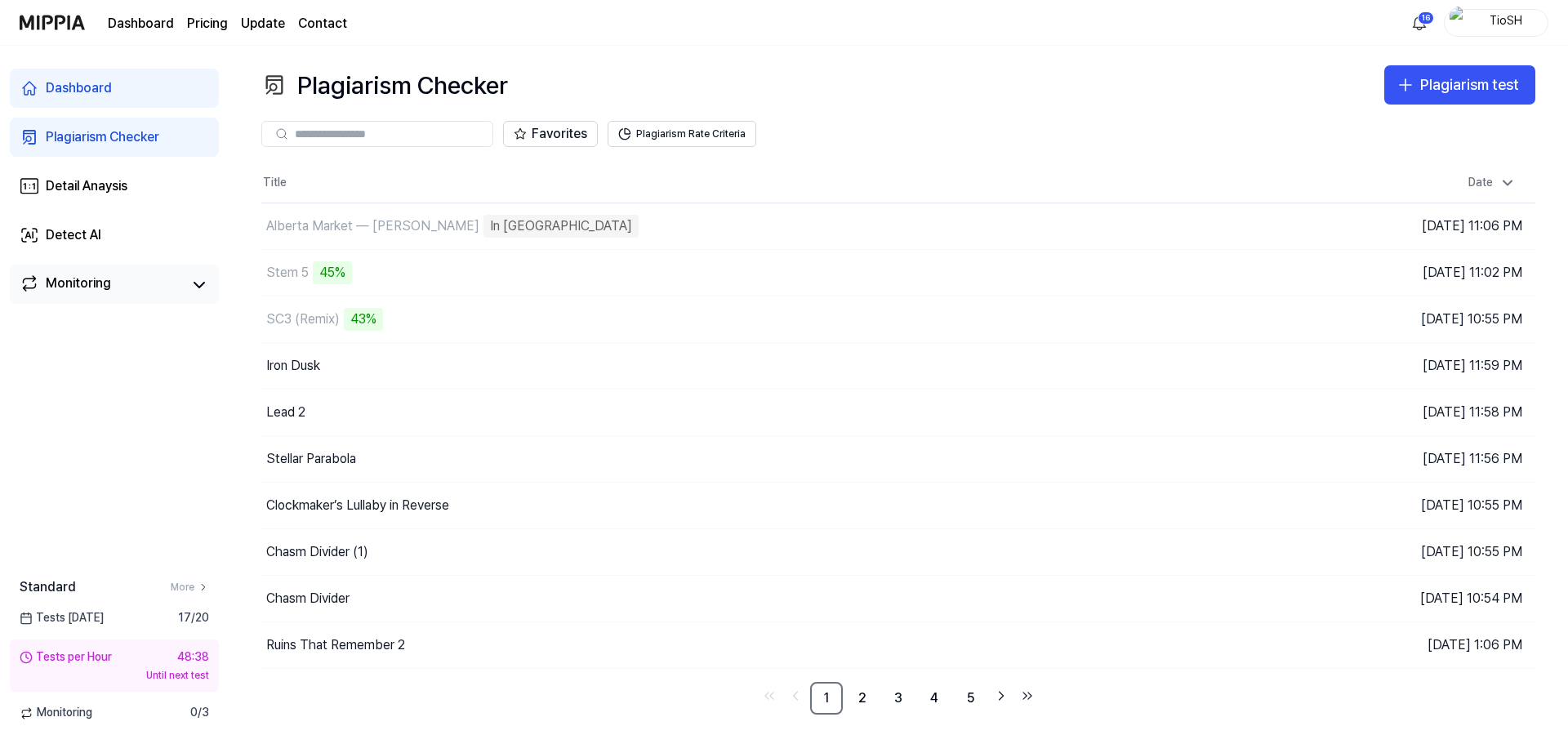
click at [111, 280] on link "Monitoring" at bounding box center [101, 285] width 164 height 23
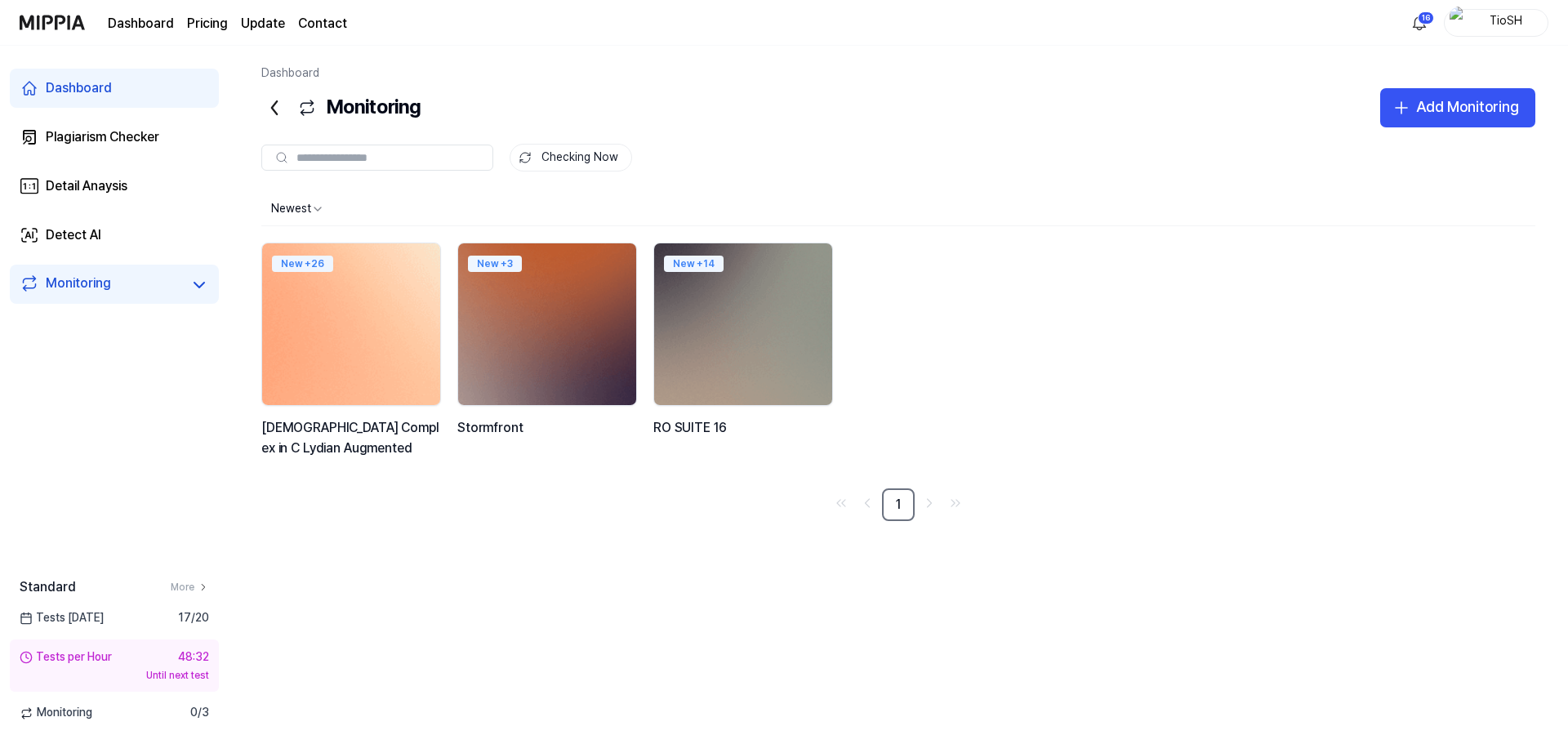
click at [375, 337] on img at bounding box center [351, 324] width 196 height 178
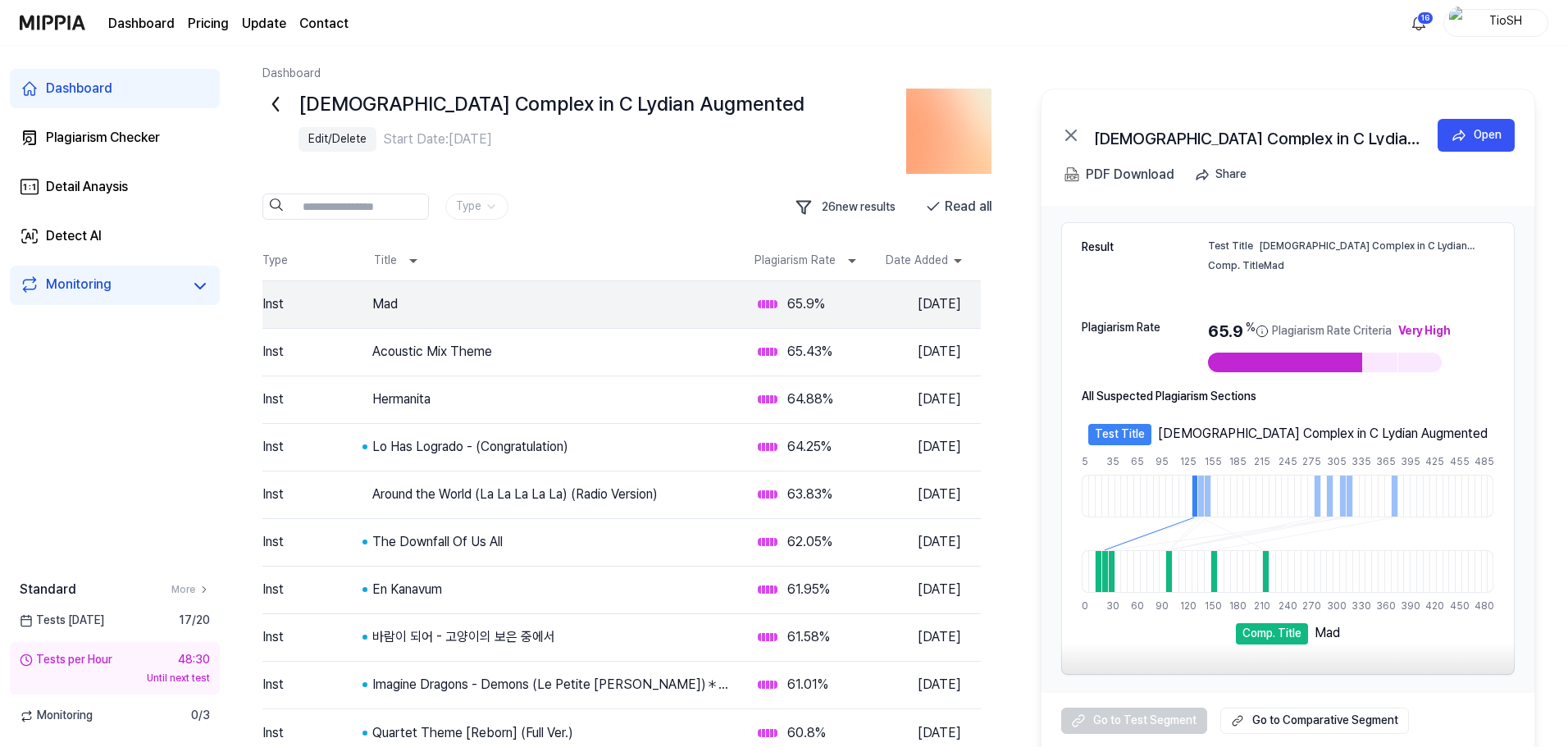
click at [277, 108] on icon at bounding box center [276, 103] width 5 height 13
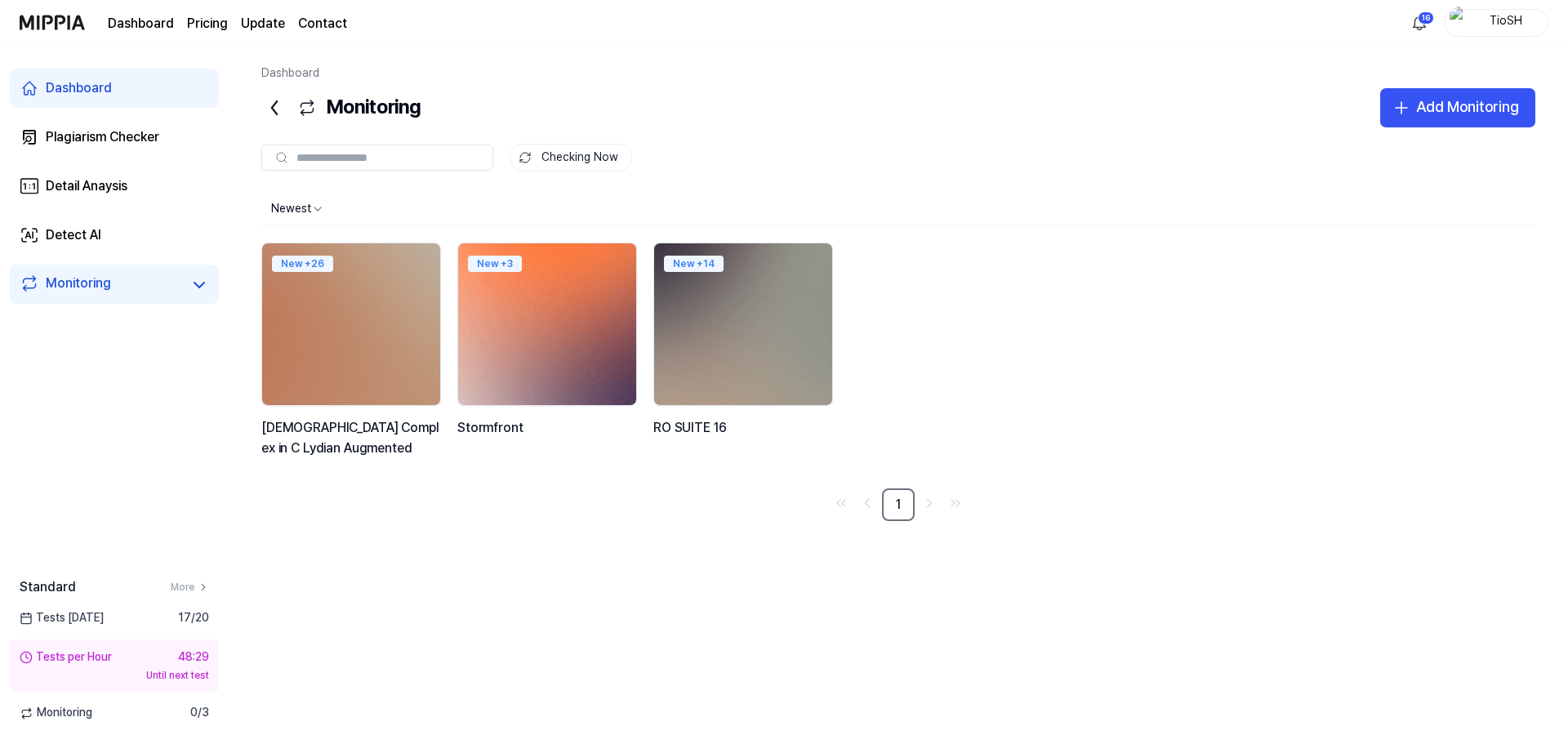
click at [601, 344] on img at bounding box center [547, 324] width 196 height 178
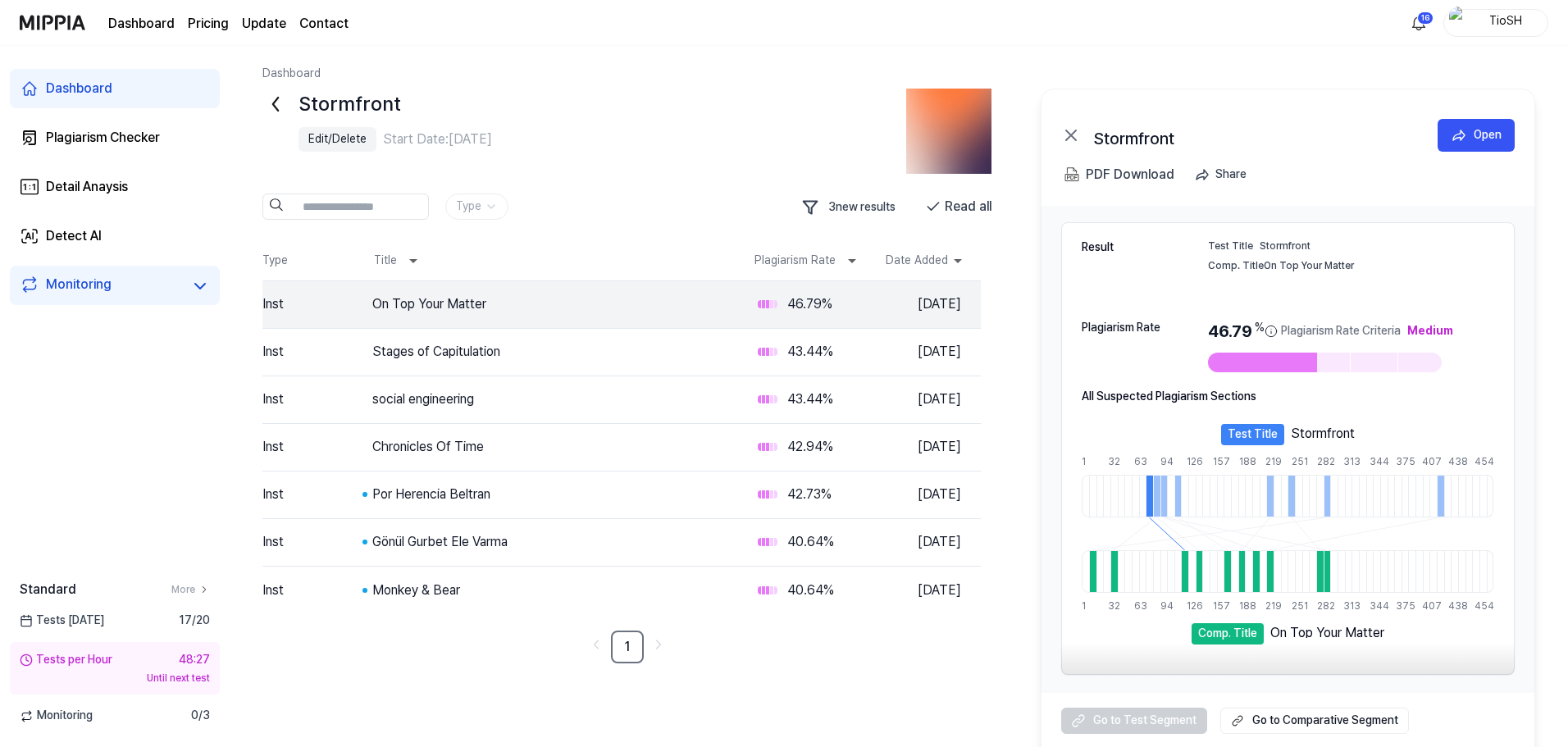
click at [276, 104] on icon at bounding box center [276, 104] width 26 height 26
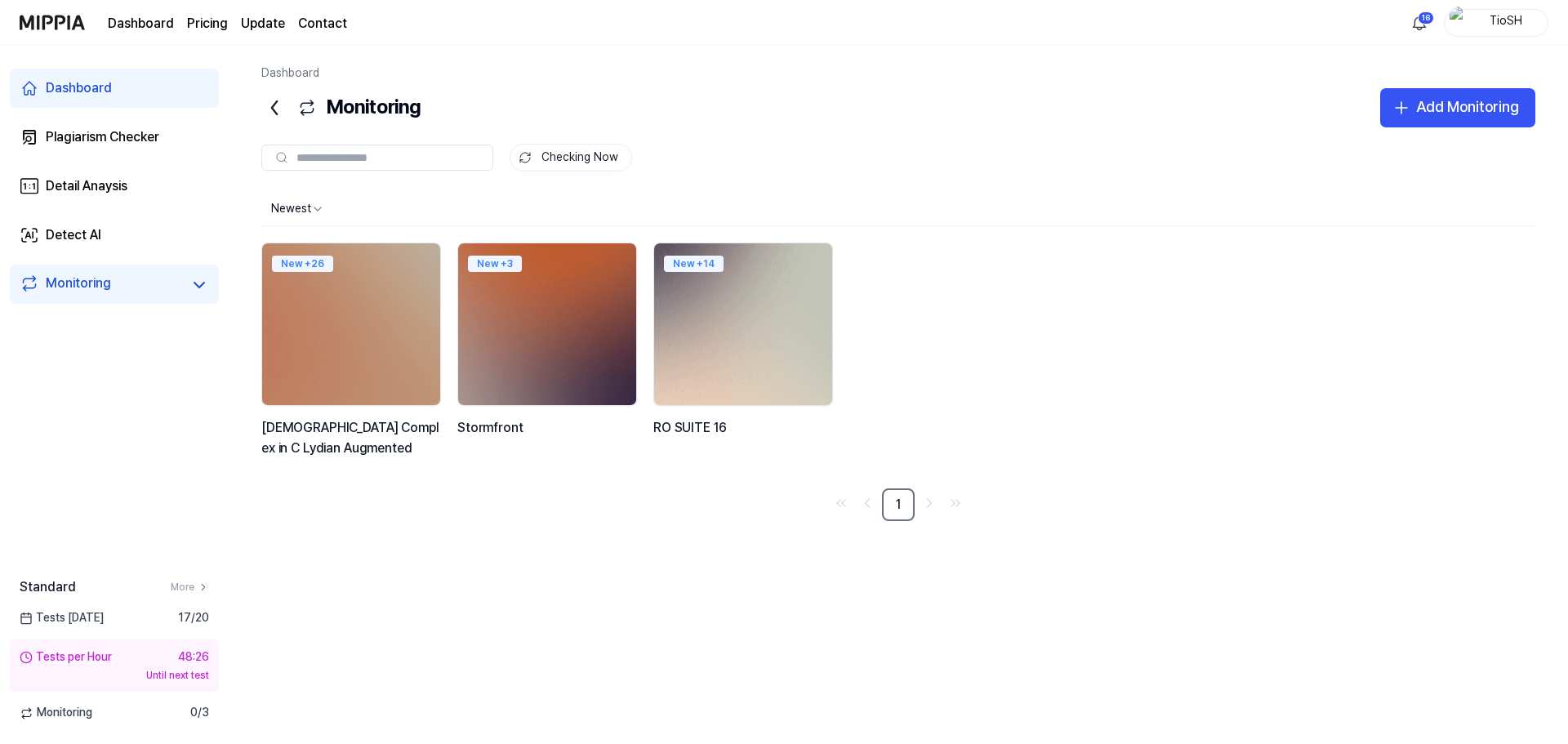
click at [784, 369] on img at bounding box center [743, 324] width 196 height 178
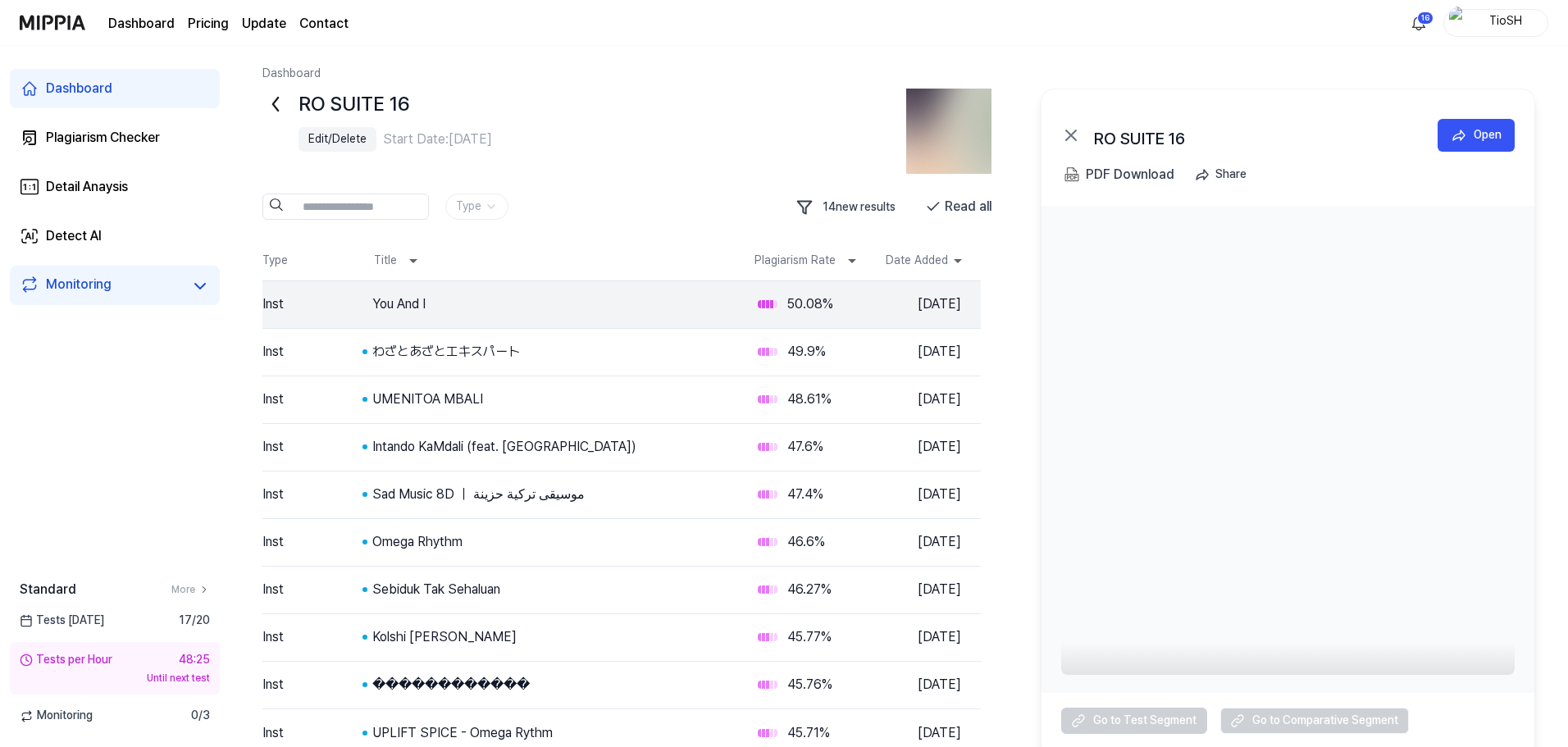
click at [276, 103] on icon at bounding box center [276, 104] width 26 height 26
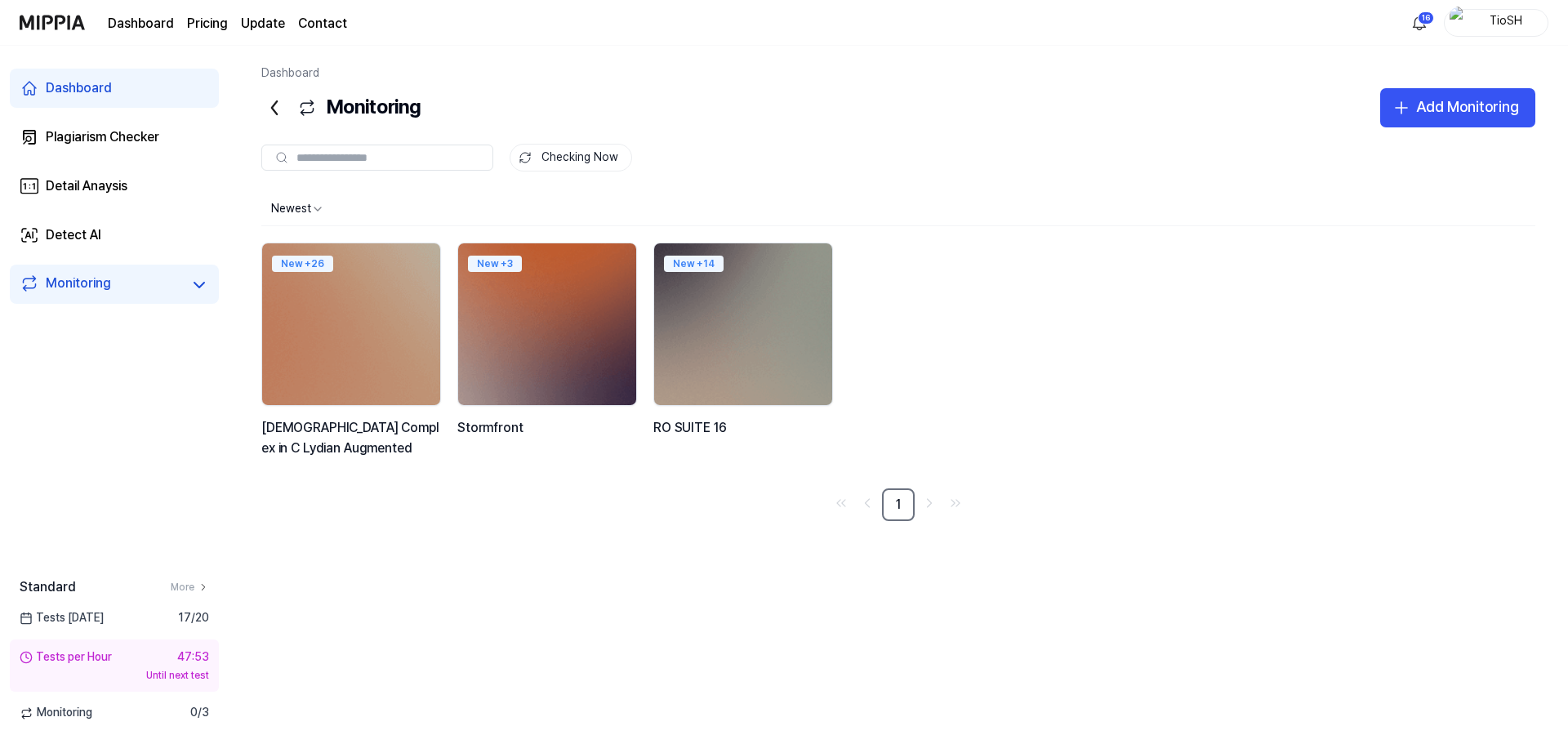
click at [721, 130] on div "Checking Now" at bounding box center [898, 144] width 1274 height 33
click at [95, 150] on link "Plagiarism Checker" at bounding box center [114, 137] width 209 height 39
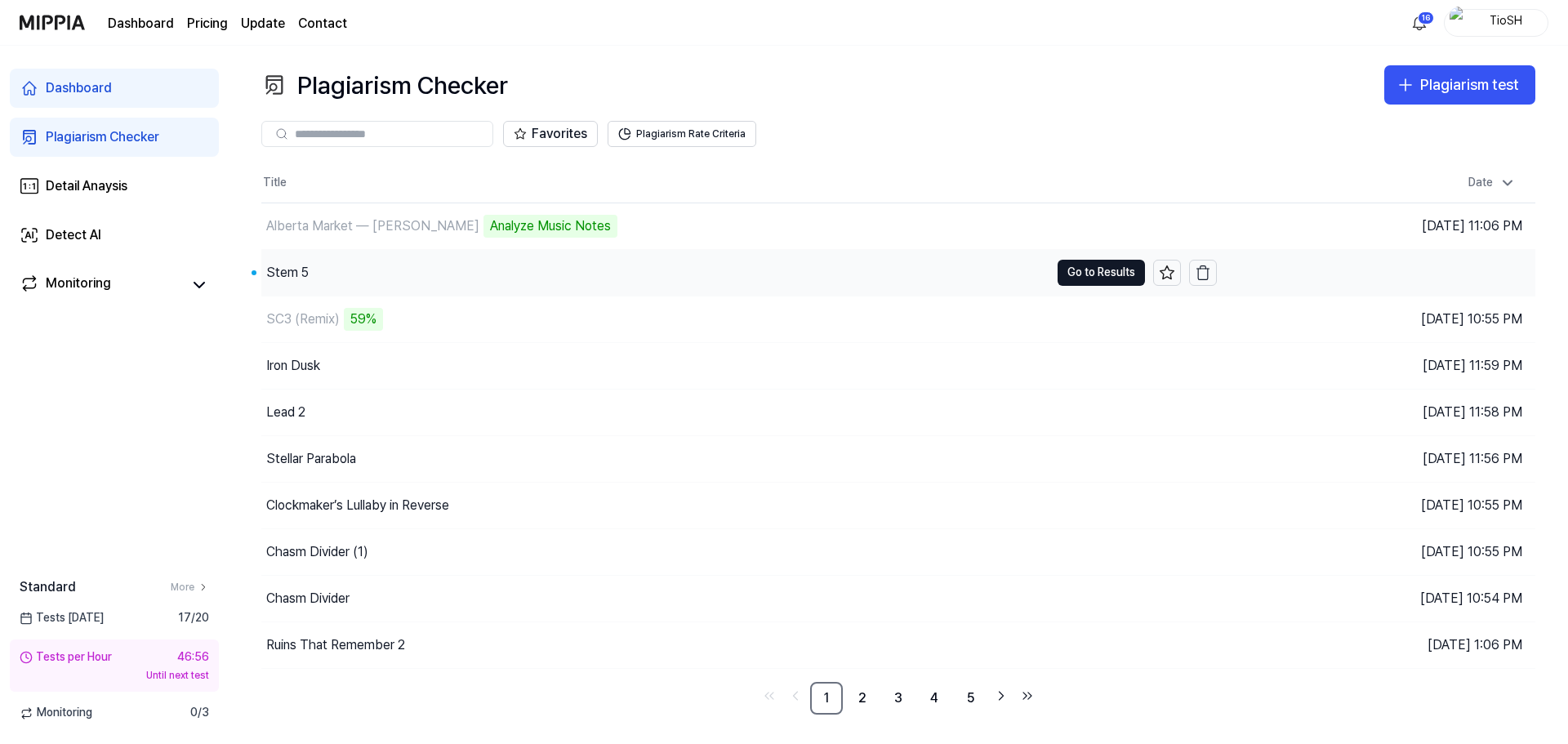
click at [368, 277] on div "Stem 5" at bounding box center [655, 272] width 788 height 45
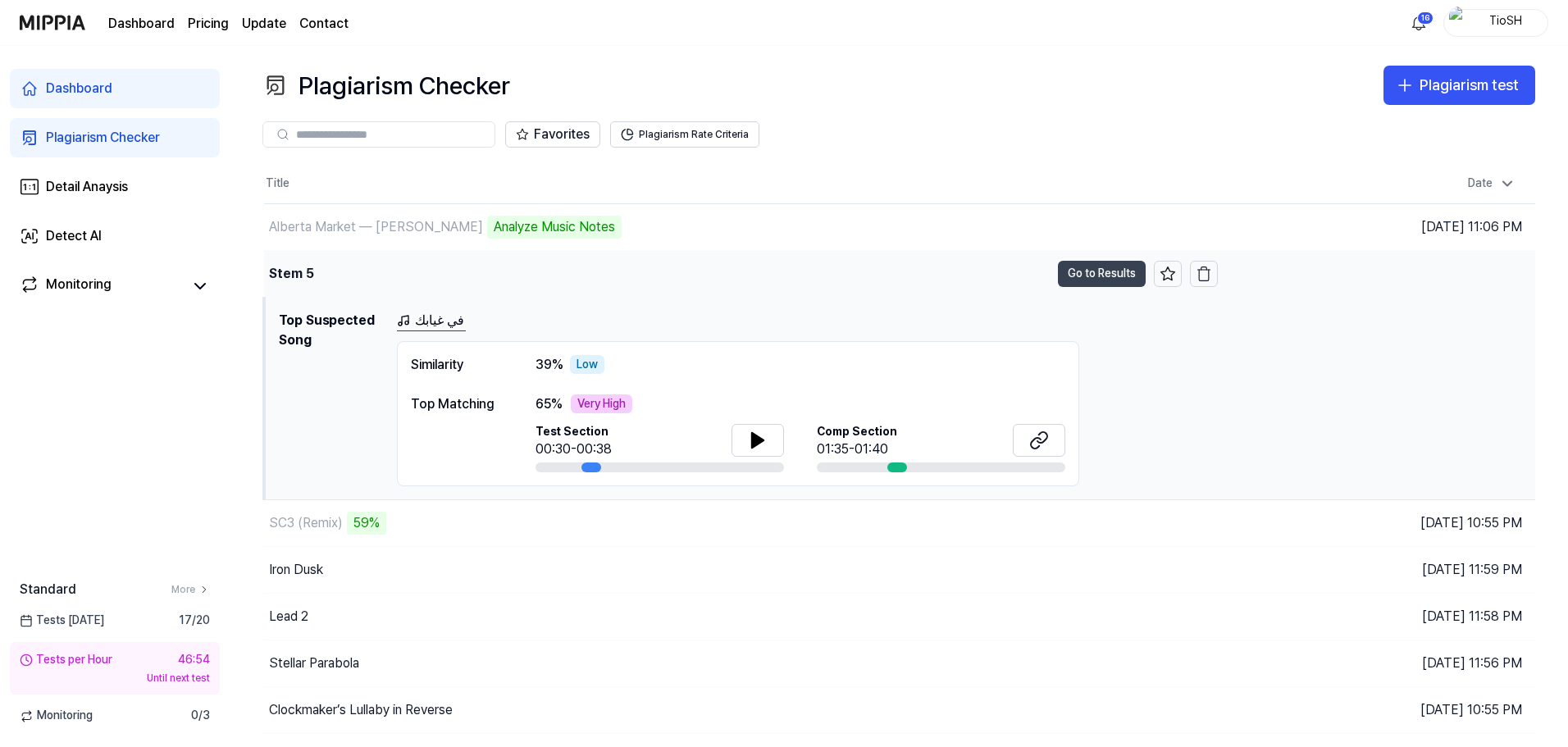
click at [1069, 275] on button "Go to Results" at bounding box center [1102, 274] width 88 height 26
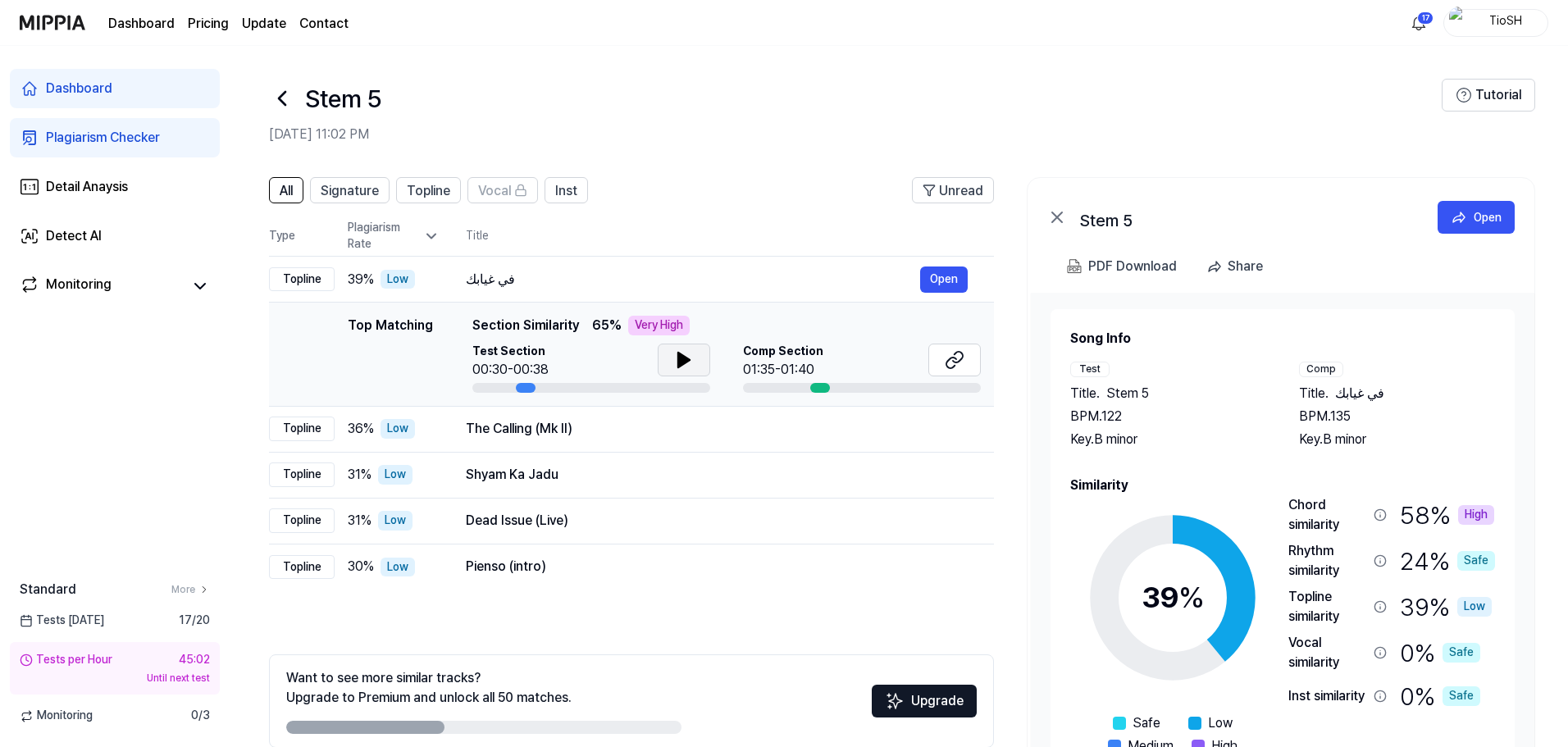
click at [690, 361] on icon at bounding box center [684, 360] width 20 height 20
click at [675, 370] on button at bounding box center [684, 360] width 53 height 33
click at [666, 445] on td "The Calling ([PERSON_NAME]) Open" at bounding box center [717, 429] width 555 height 46
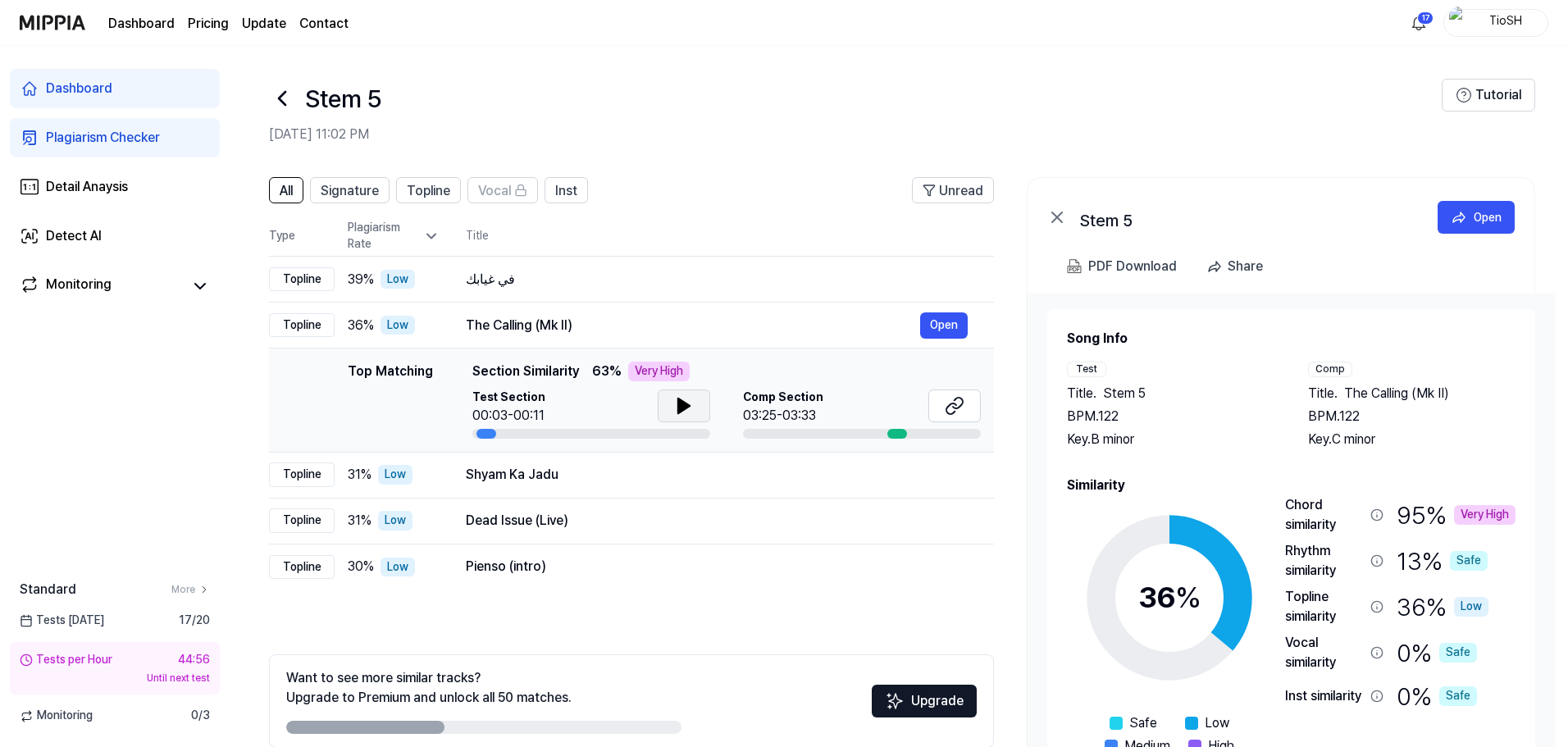
click at [701, 401] on button at bounding box center [684, 405] width 53 height 33
click at [701, 412] on button at bounding box center [684, 405] width 53 height 33
click at [960, 406] on icon at bounding box center [958, 403] width 9 height 10
click at [849, 131] on h2 "[DATE] 11:02 PM" at bounding box center [855, 134] width 1173 height 20
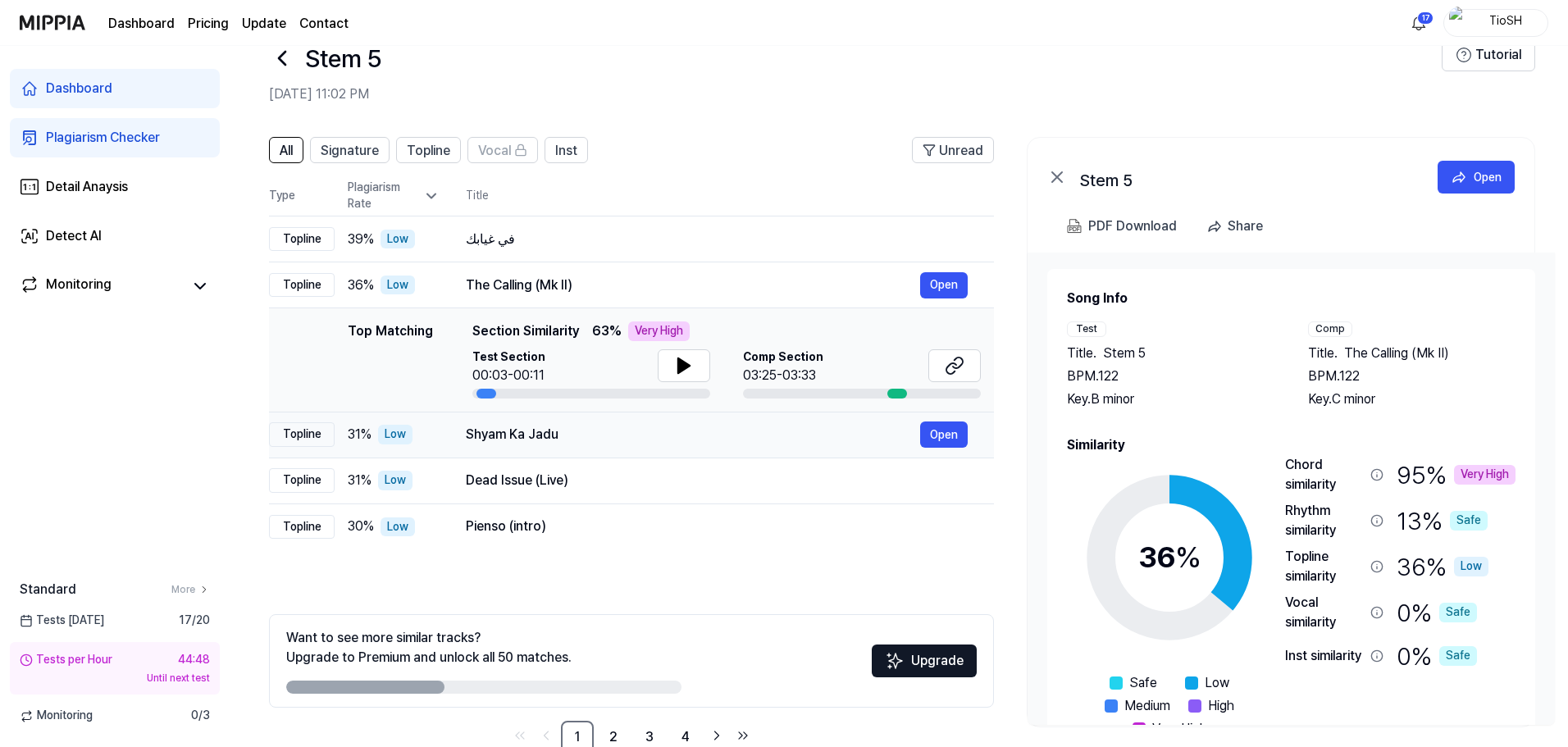
scroll to position [79, 0]
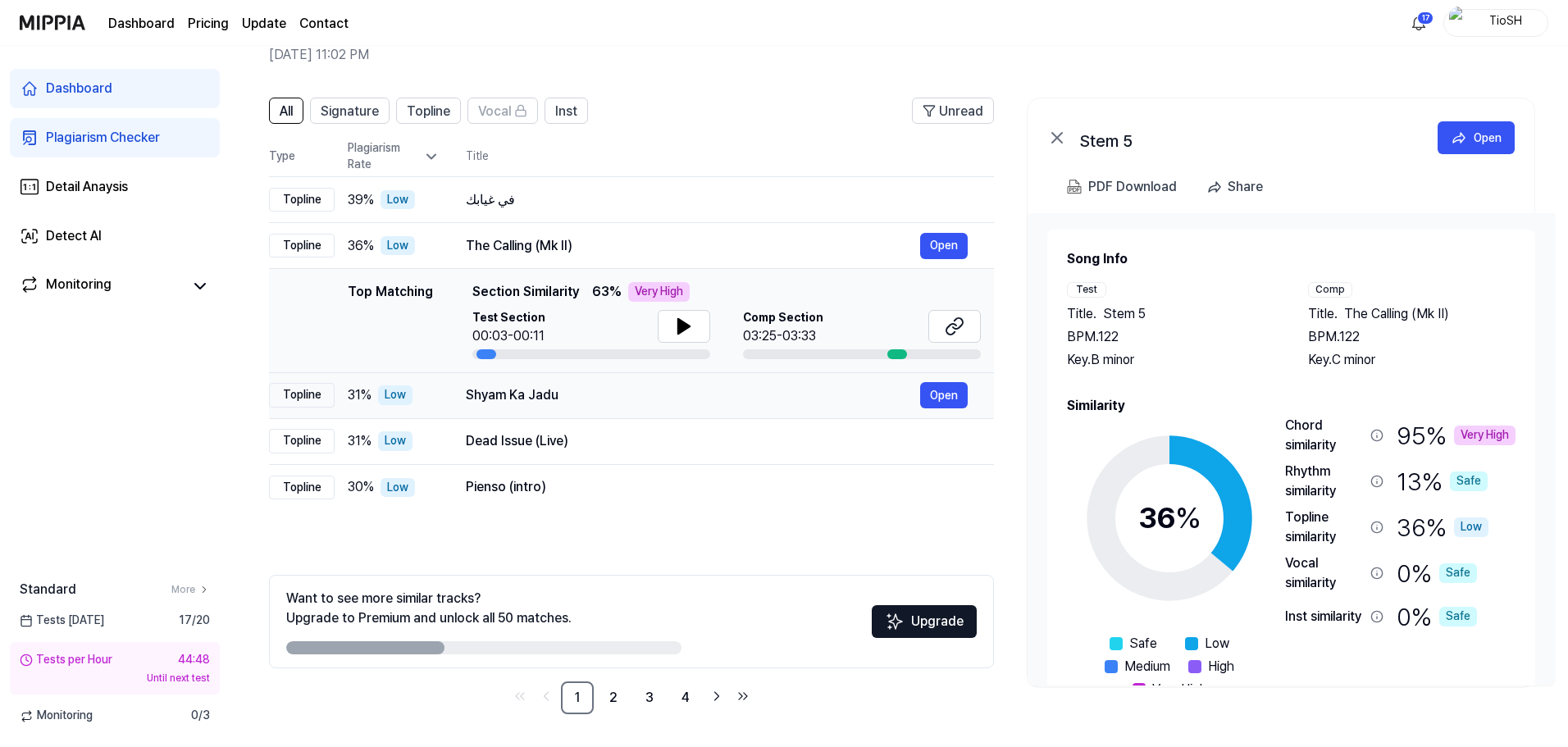
click at [626, 406] on div "Shyam Ka Jadu Open" at bounding box center [716, 395] width 502 height 26
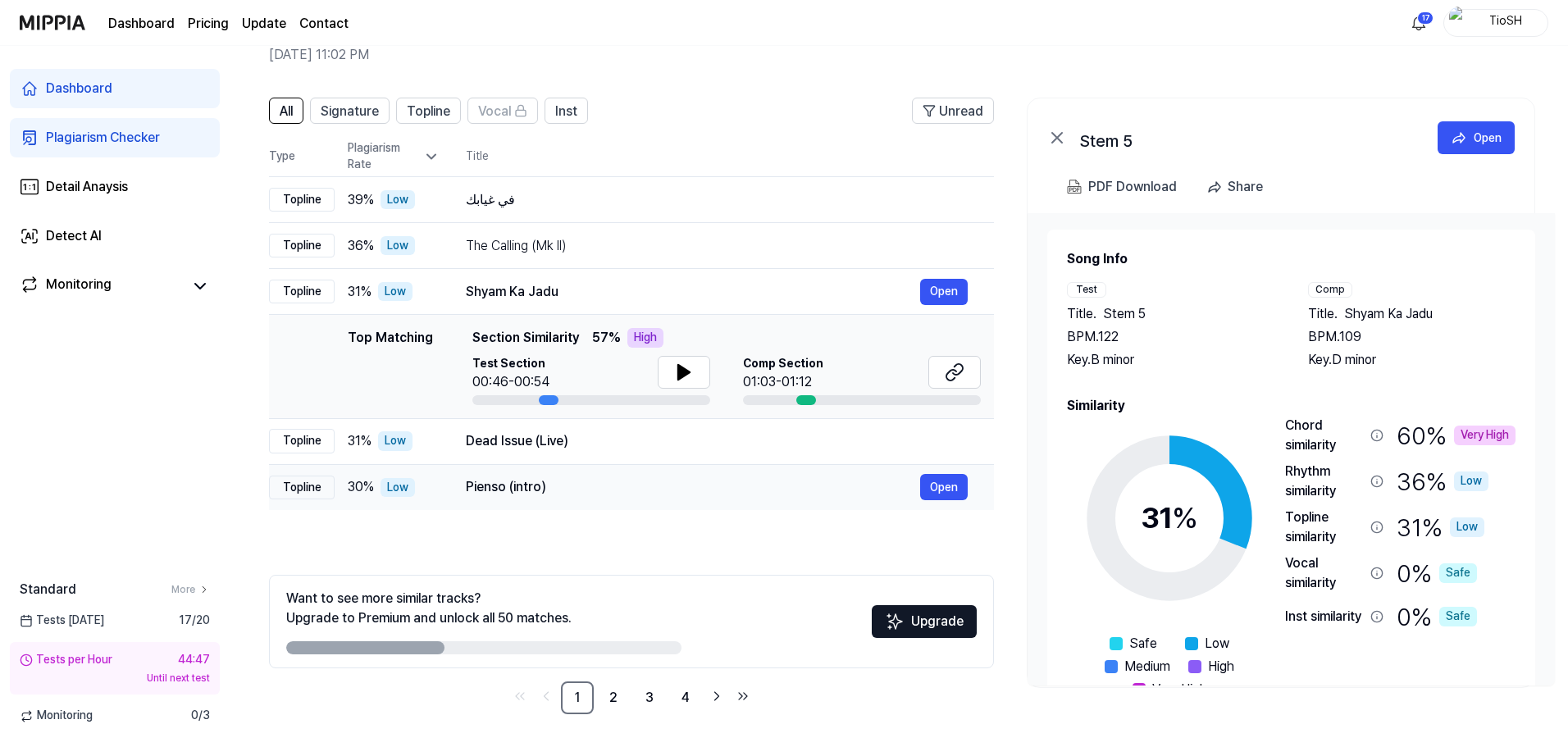
click at [598, 471] on td "Pienso (intro) Open" at bounding box center [717, 486] width 555 height 46
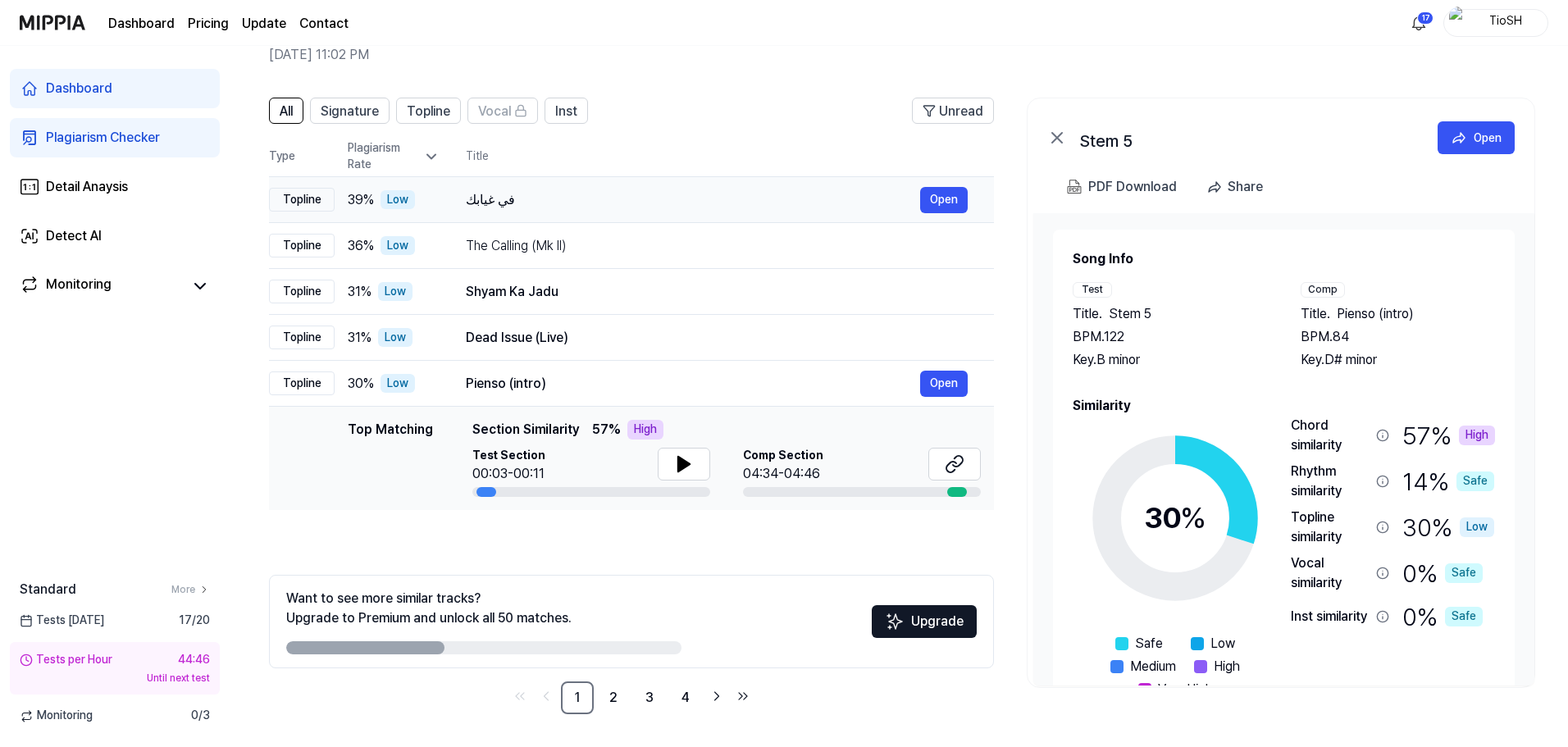
click at [617, 210] on div "في غيابك Open" at bounding box center [716, 200] width 502 height 26
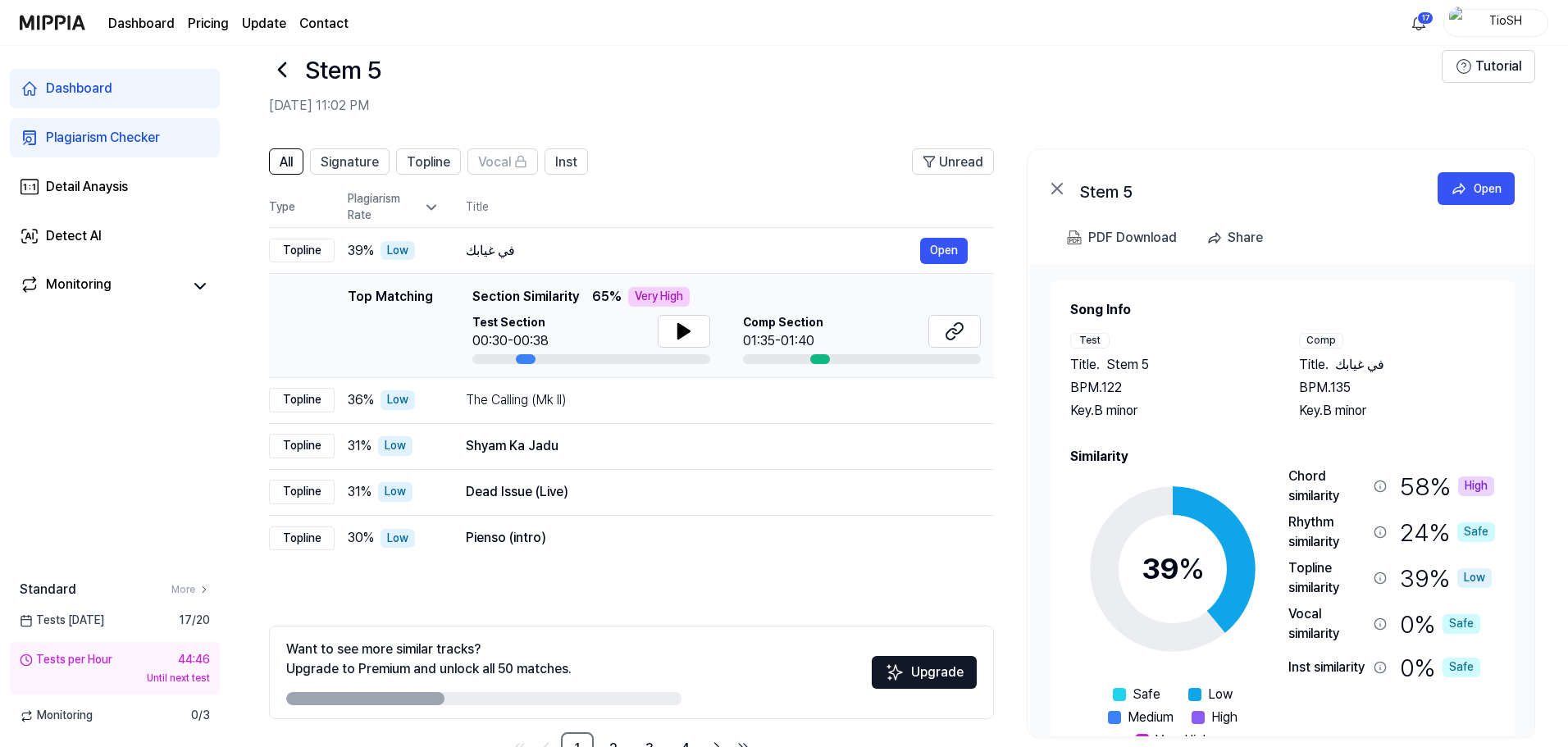
scroll to position [0, 0]
